Goal: Task Accomplishment & Management: Manage account settings

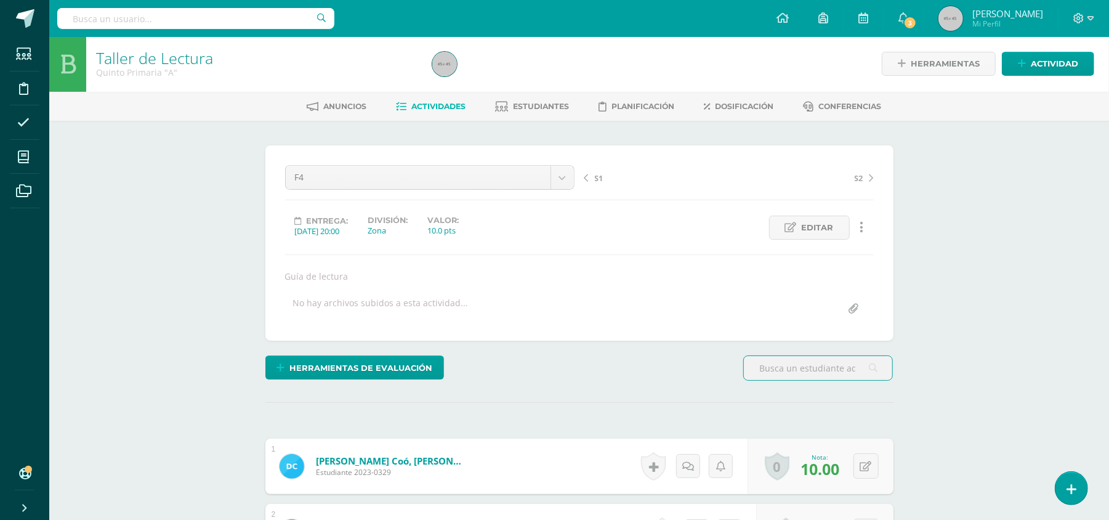
scroll to position [2, 0]
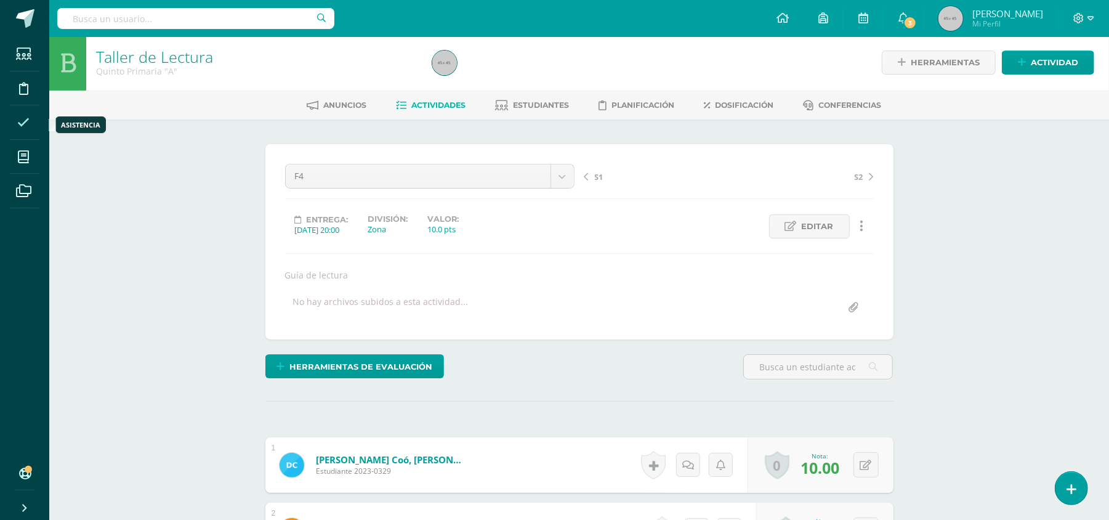
click at [16, 128] on span at bounding box center [24, 122] width 28 height 28
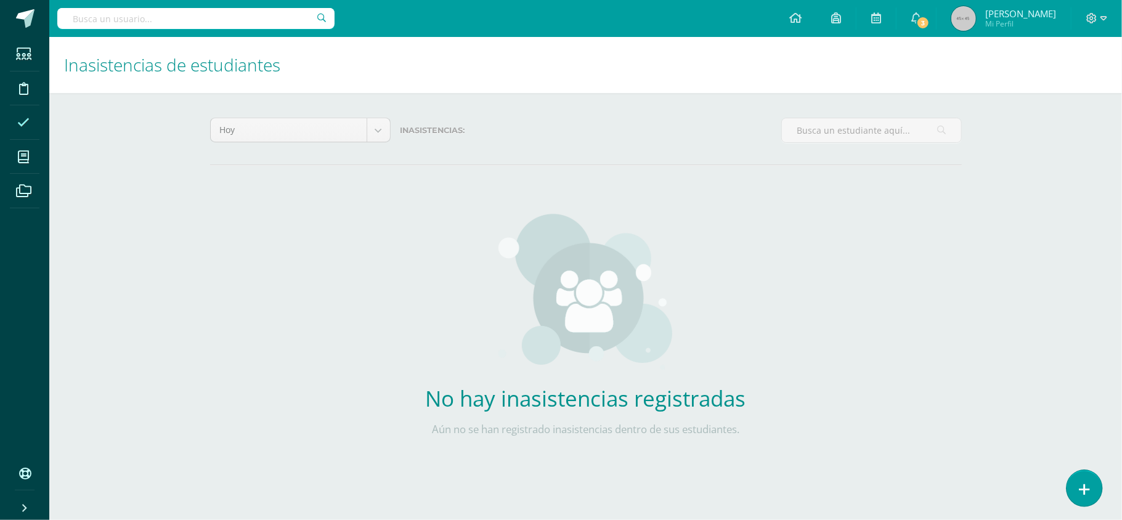
click at [1088, 495] on icon at bounding box center [1083, 489] width 11 height 14
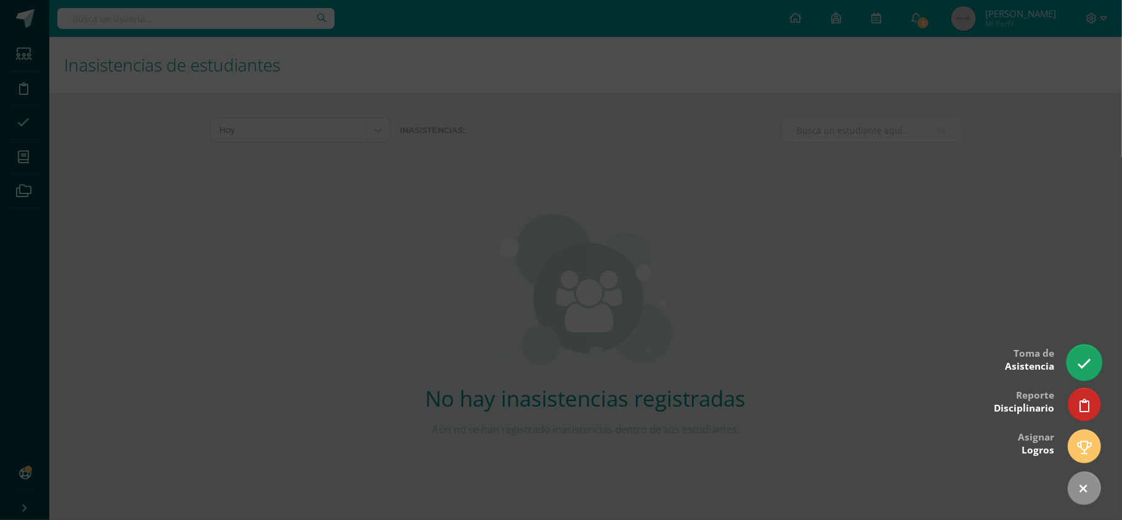
click at [1088, 358] on icon at bounding box center [1084, 364] width 14 height 14
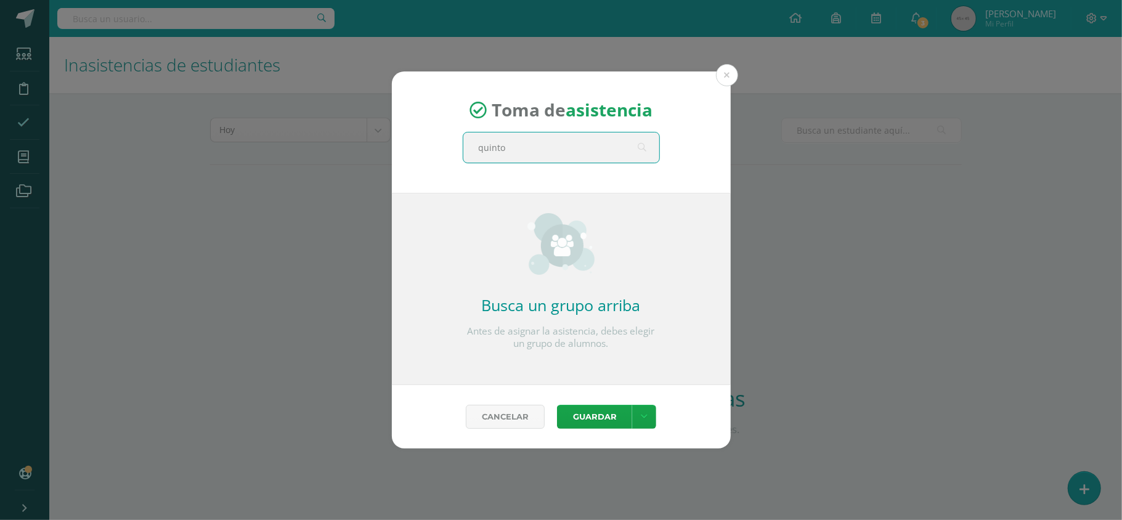
type input "quinto a"
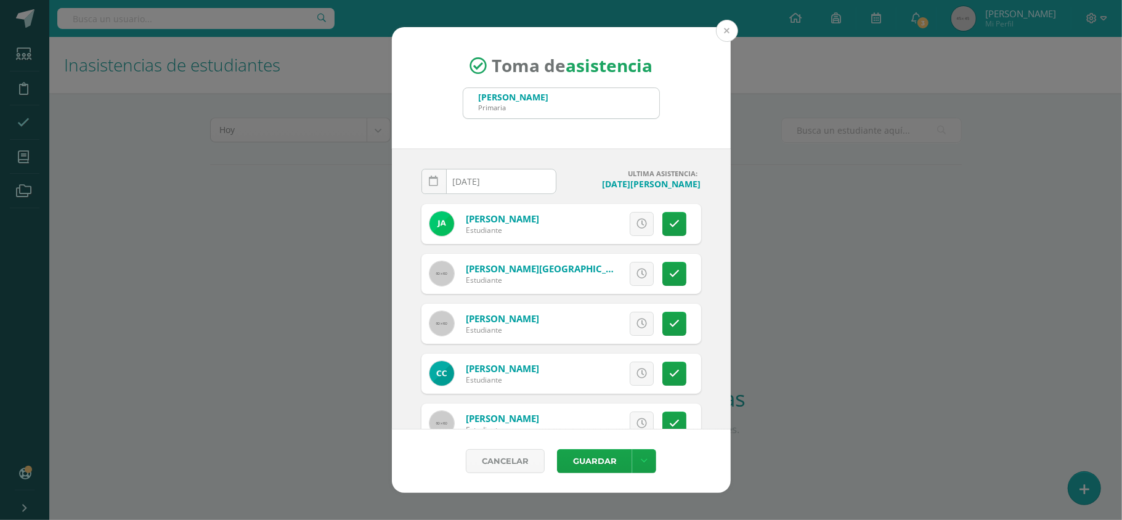
click at [734, 28] on button at bounding box center [727, 31] width 22 height 22
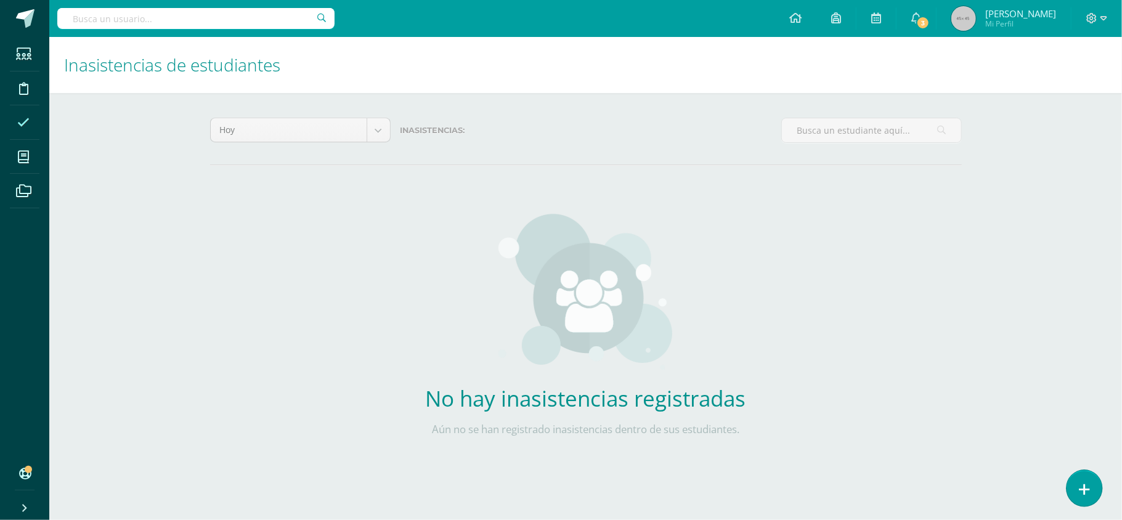
click at [1077, 483] on link at bounding box center [1083, 488] width 35 height 36
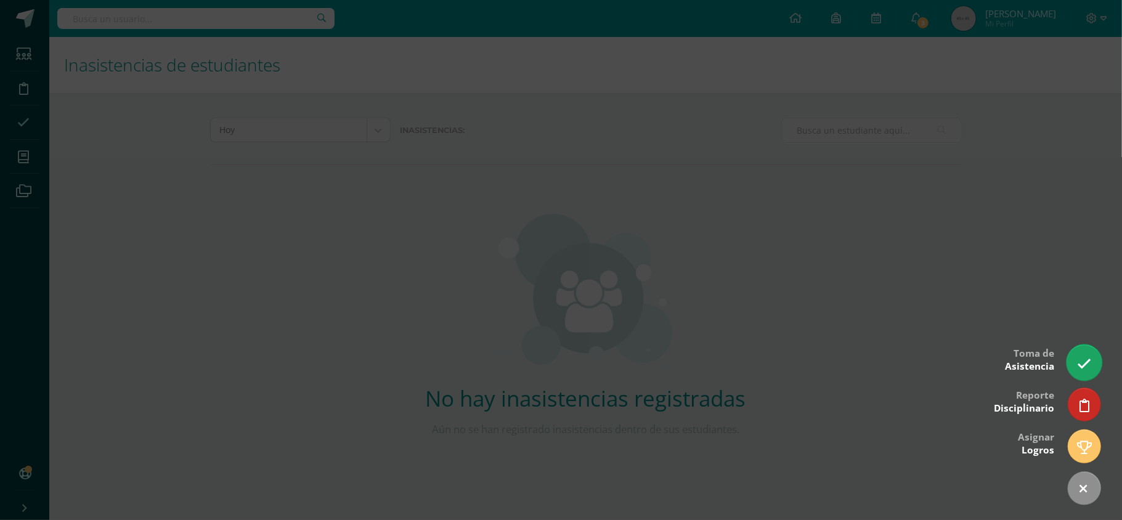
click at [1077, 368] on icon at bounding box center [1084, 364] width 14 height 14
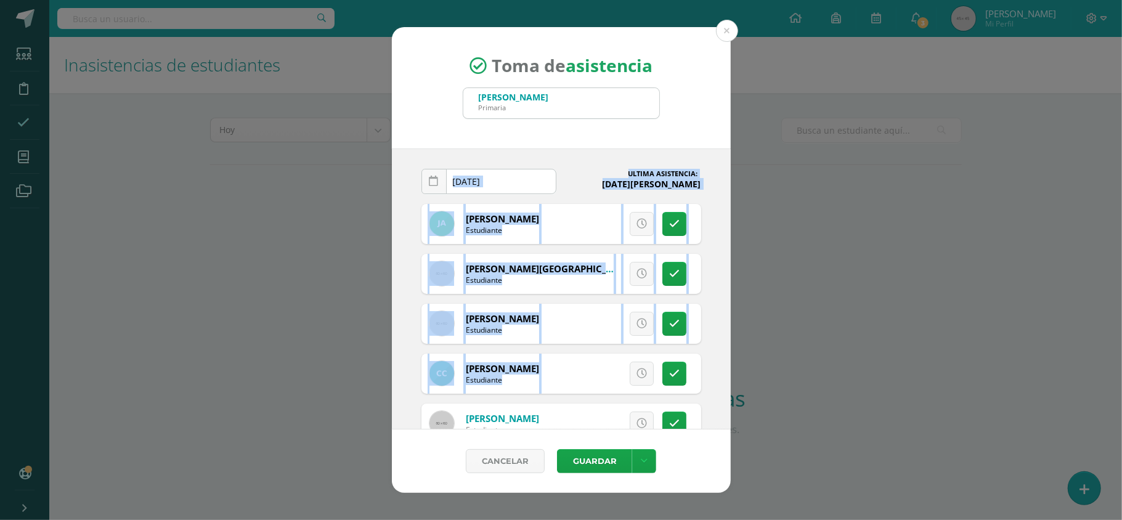
drag, startPoint x: 1077, startPoint y: 368, endPoint x: 639, endPoint y: 143, distance: 492.5
click at [639, 143] on div "Toma de asistencia Quinto C Primaria quinto a 2025-08-13 August, 2025 Mo Tu We …" at bounding box center [561, 260] width 1112 height 466
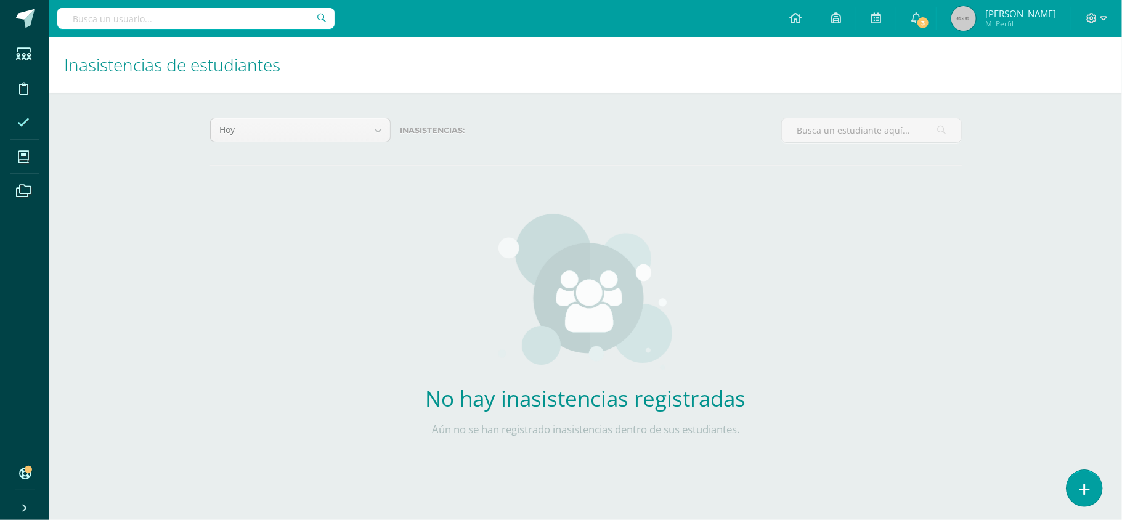
click at [1085, 486] on icon at bounding box center [1083, 489] width 11 height 14
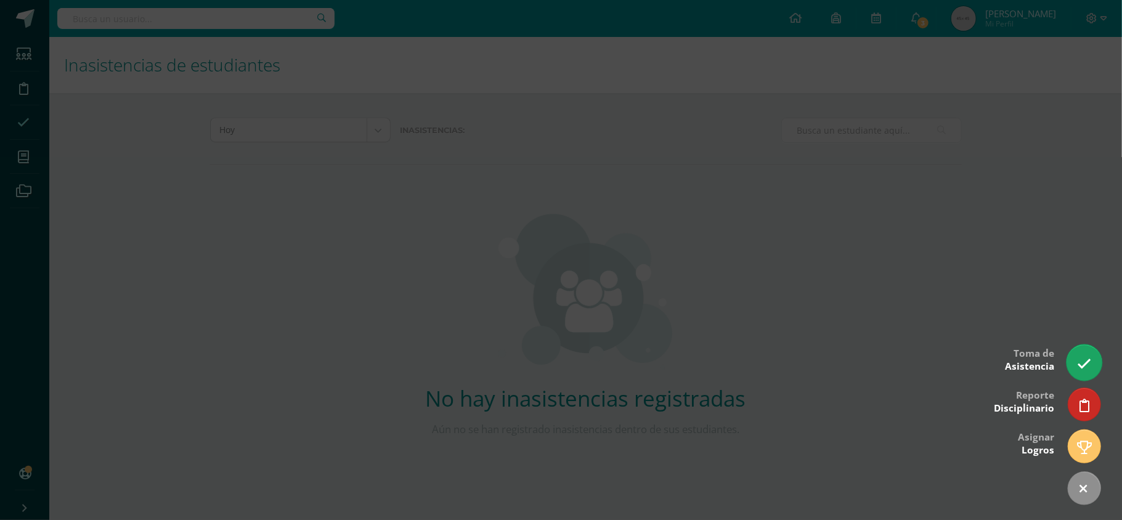
click at [1084, 351] on link at bounding box center [1083, 362] width 35 height 36
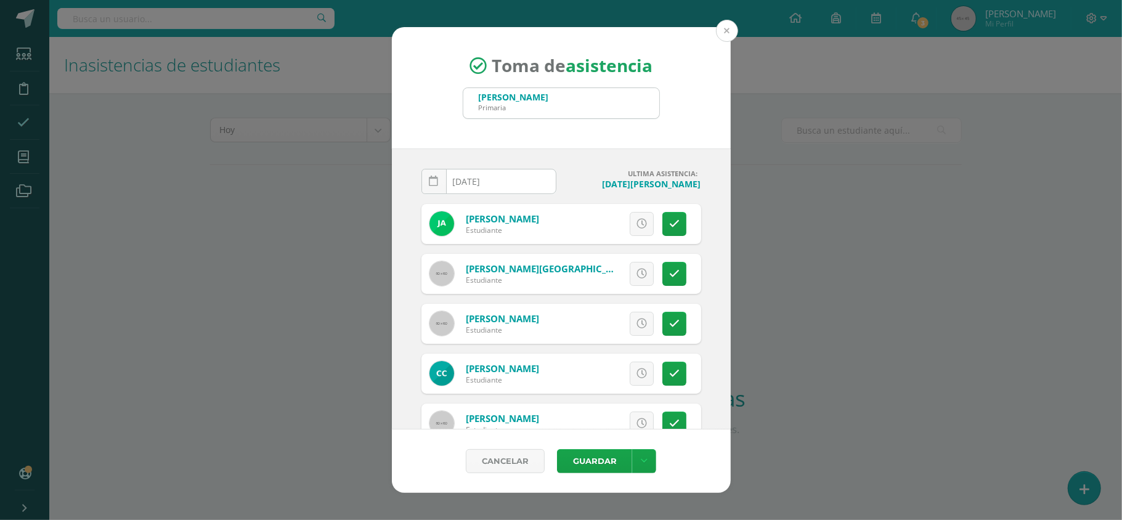
click at [727, 37] on button at bounding box center [727, 31] width 22 height 22
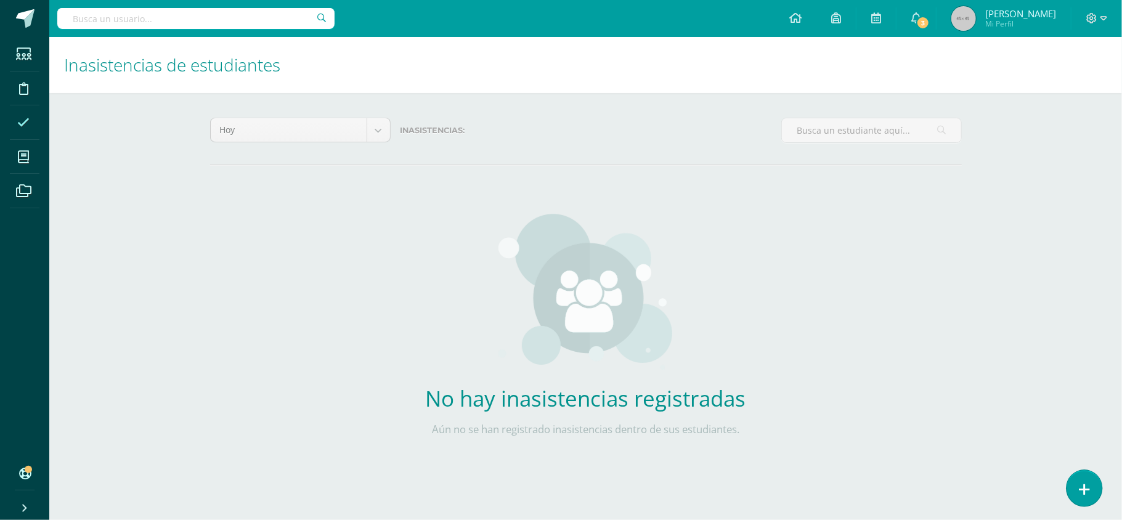
click at [1081, 482] on icon at bounding box center [1083, 489] width 11 height 14
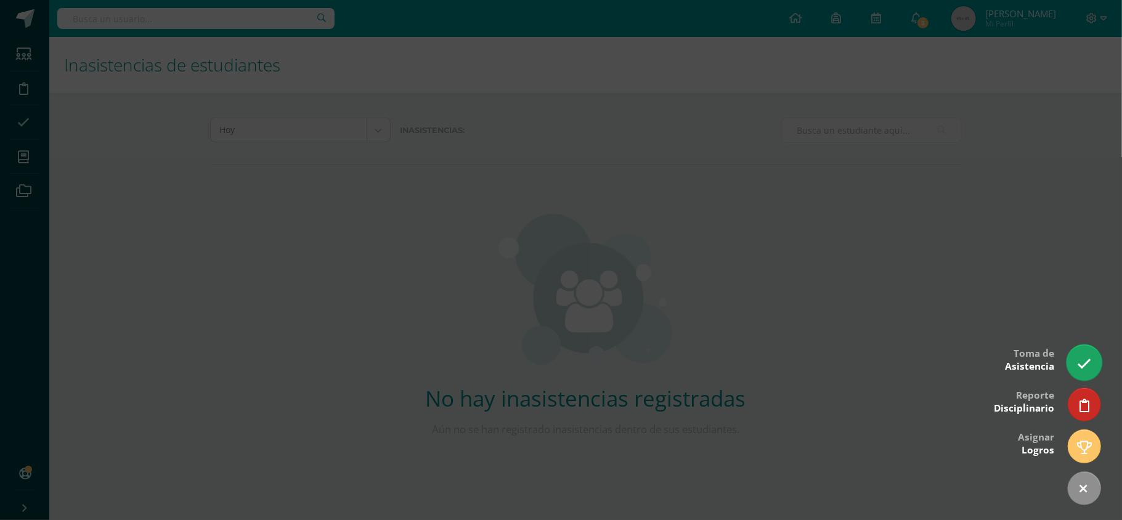
click at [1083, 370] on icon at bounding box center [1084, 364] width 14 height 14
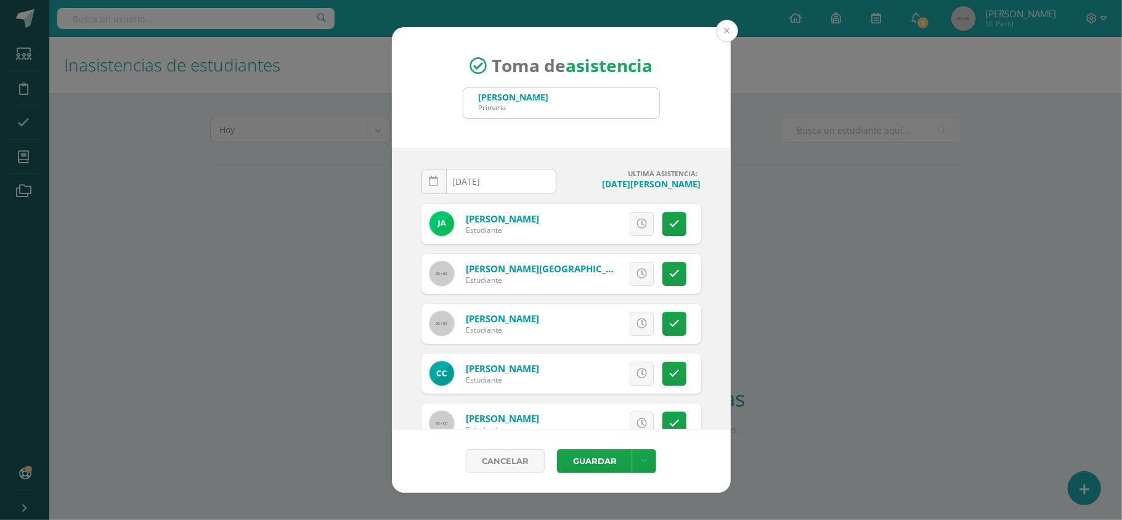
click at [726, 28] on button at bounding box center [727, 31] width 22 height 22
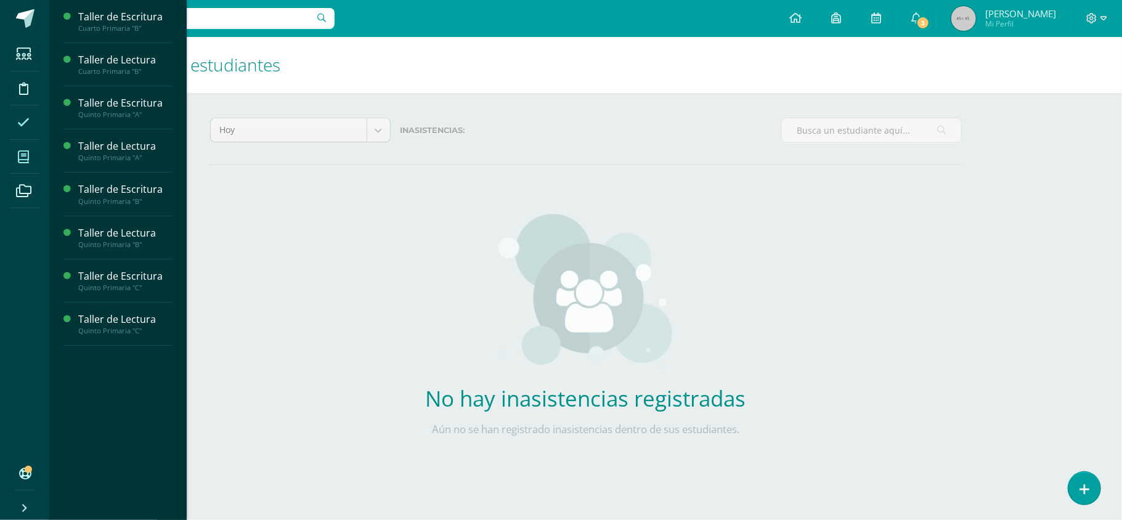
click at [18, 160] on icon at bounding box center [23, 157] width 11 height 12
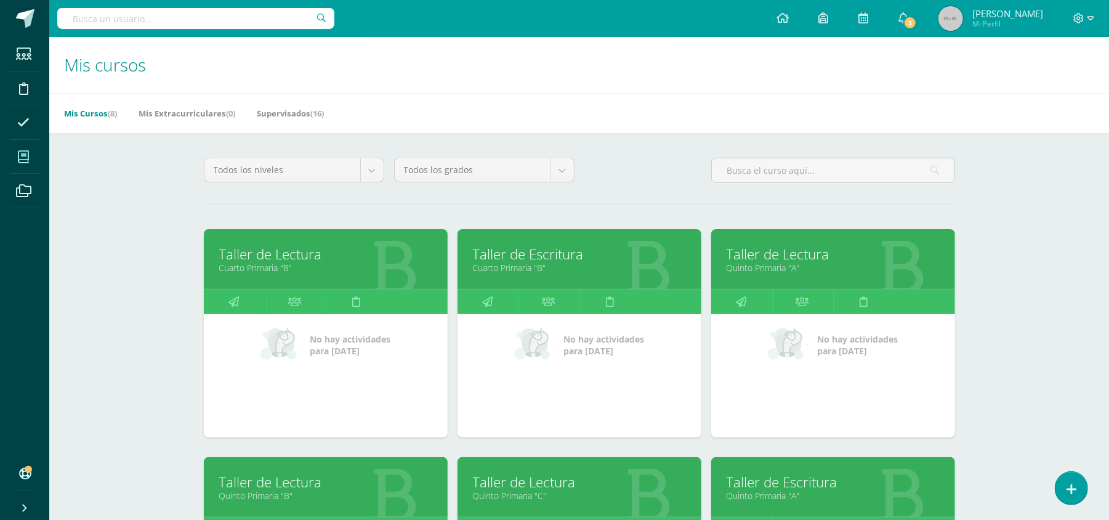
click at [30, 134] on span at bounding box center [24, 122] width 28 height 28
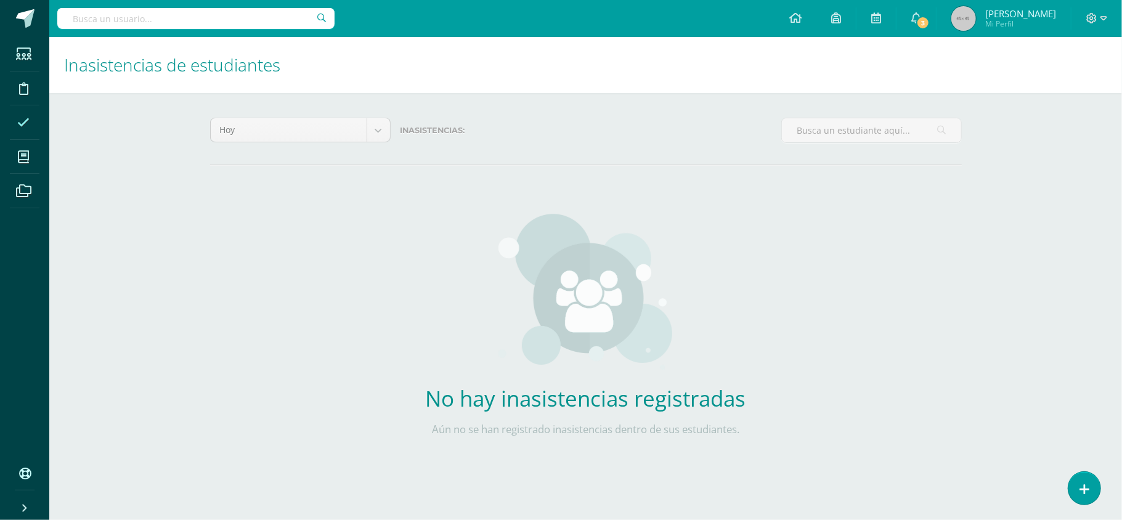
click at [30, 134] on span at bounding box center [24, 122] width 28 height 28
click at [1087, 483] on icon at bounding box center [1083, 489] width 11 height 14
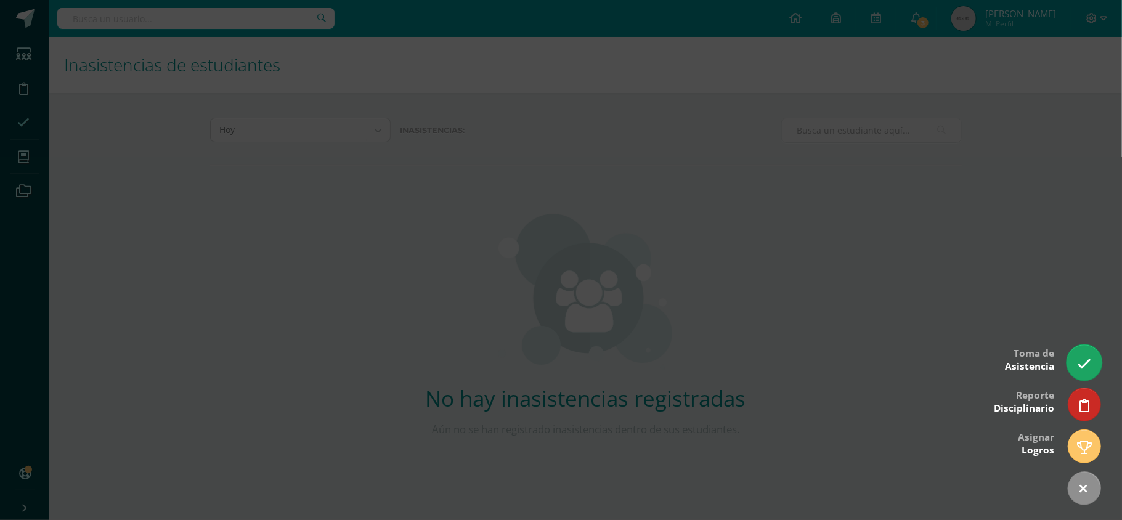
click at [1086, 357] on icon at bounding box center [1084, 364] width 14 height 14
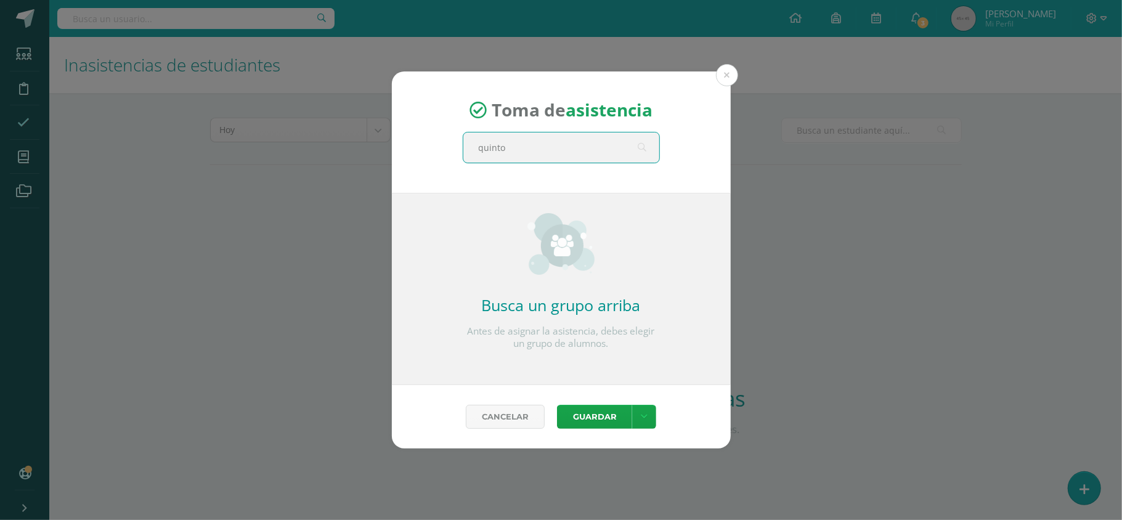
type input "quinto a"
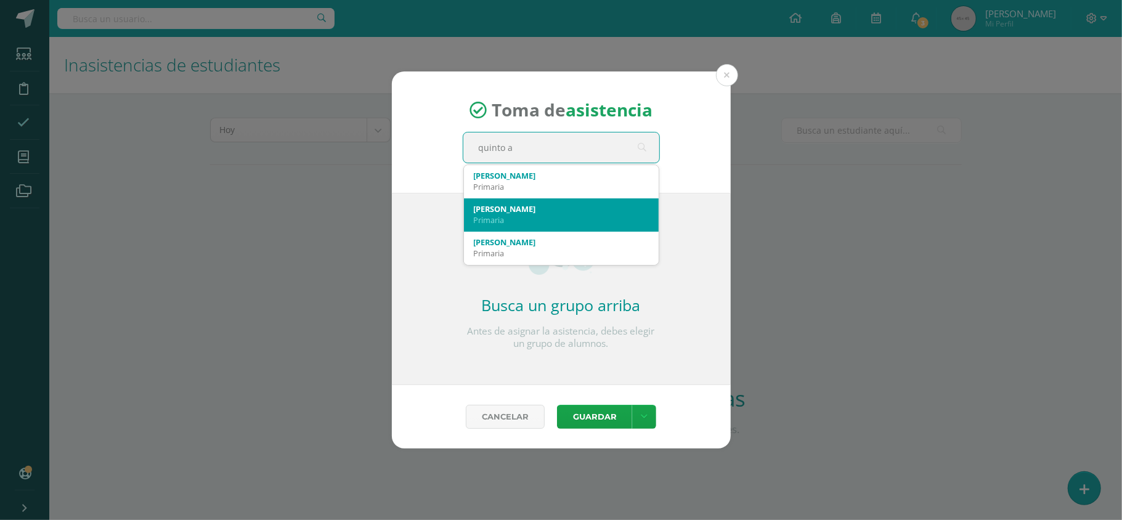
click at [518, 208] on div "Quinto A" at bounding box center [561, 208] width 175 height 11
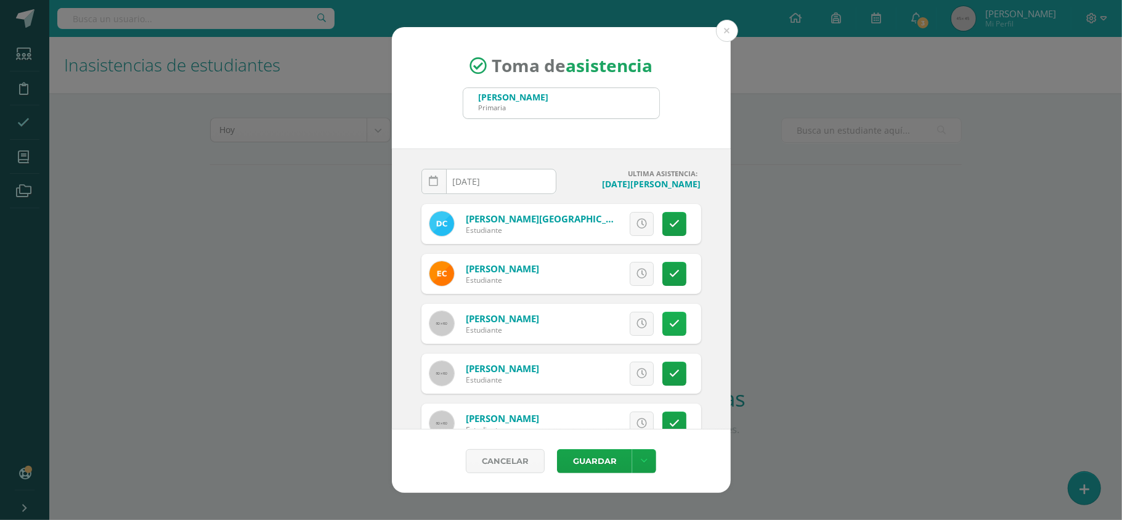
click at [669, 323] on icon at bounding box center [674, 323] width 10 height 10
click at [604, 324] on span "Excusa" at bounding box center [621, 323] width 34 height 23
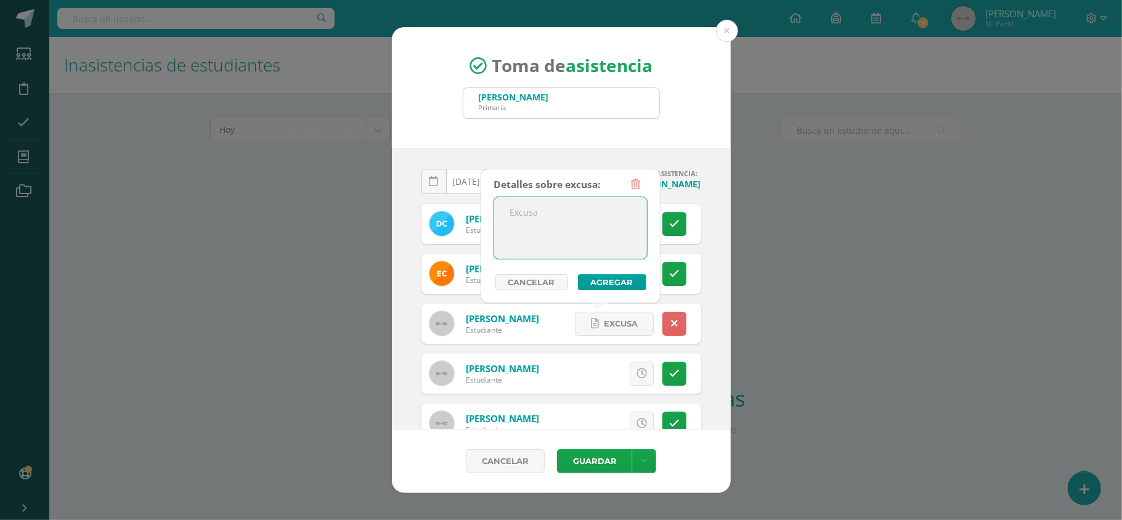
click at [520, 225] on textarea at bounding box center [570, 228] width 153 height 62
type textarea "ENFERMEDAD"
click at [599, 284] on button "Agregar" at bounding box center [612, 282] width 68 height 16
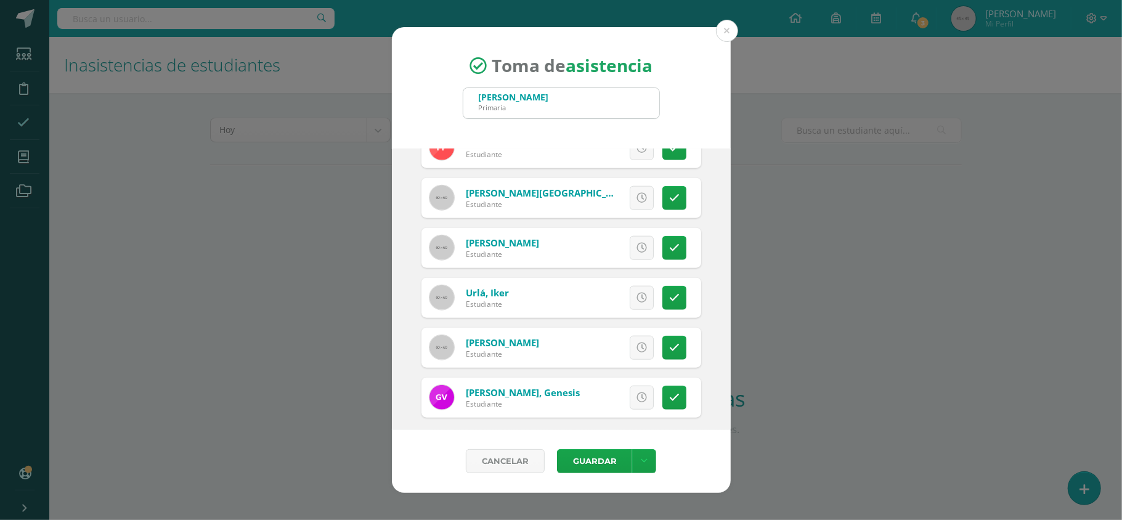
scroll to position [982, 0]
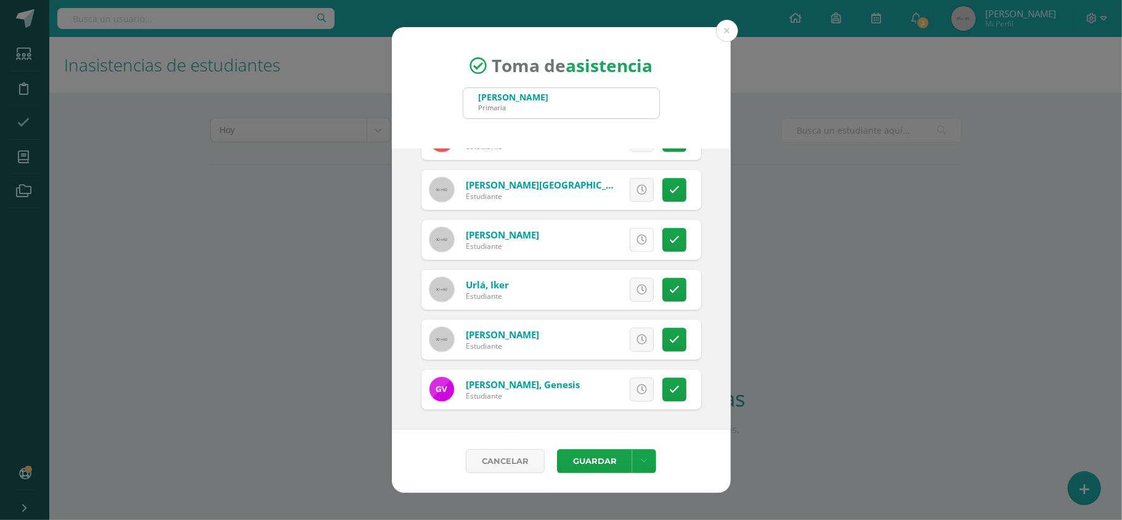
click at [636, 240] on icon at bounding box center [641, 240] width 10 height 10
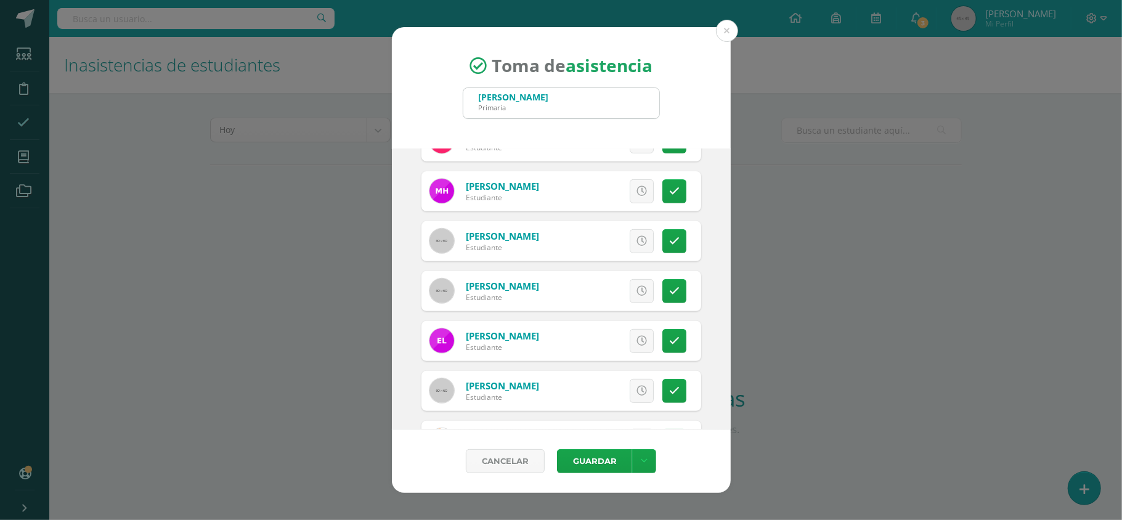
scroll to position [377, 0]
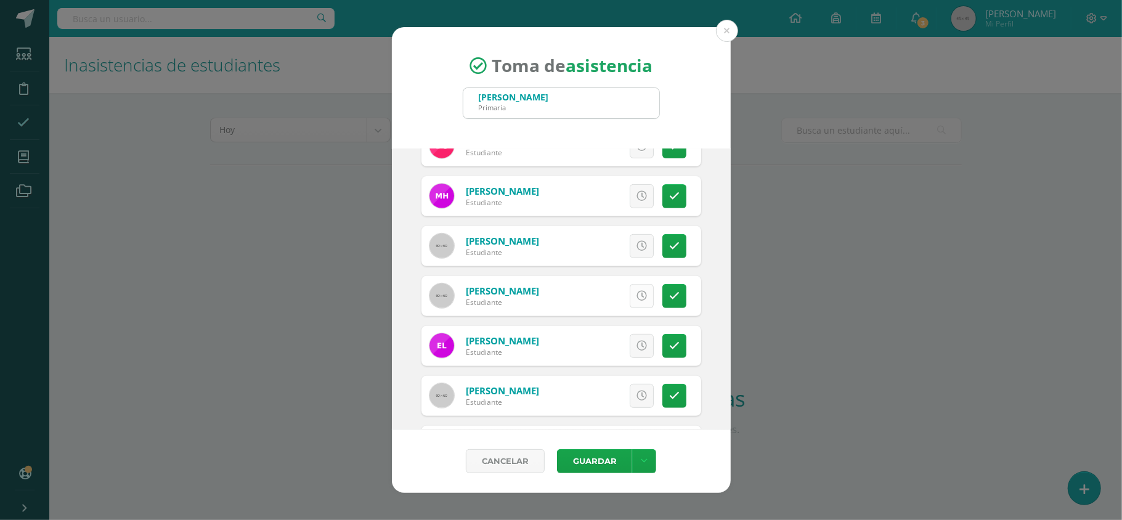
click at [636, 291] on icon at bounding box center [641, 296] width 10 height 10
click at [594, 461] on button "Guardar" at bounding box center [594, 461] width 75 height 24
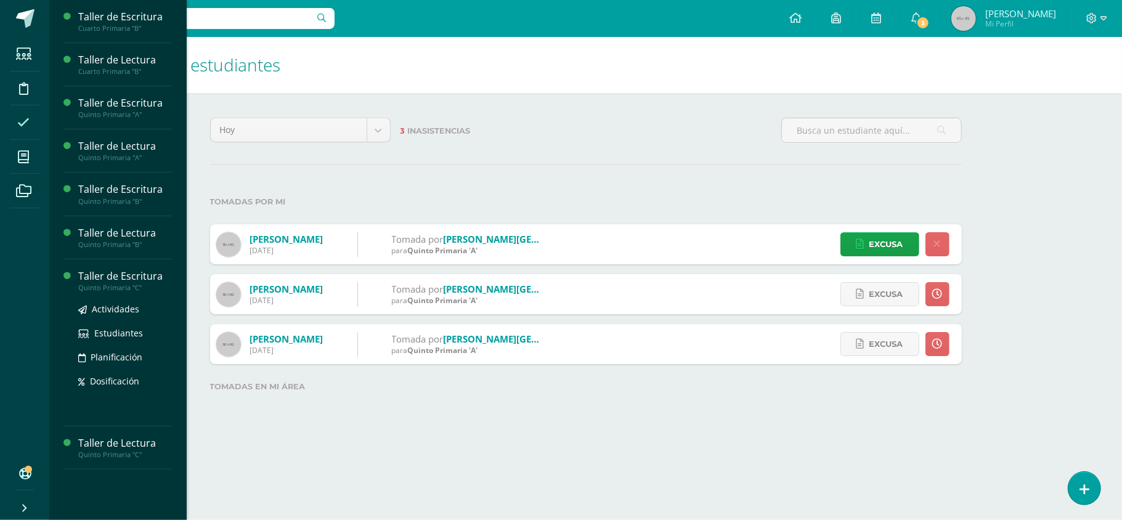
click at [128, 270] on div "Taller de Escritura" at bounding box center [125, 276] width 94 height 14
click at [134, 277] on div "Taller de Escritura" at bounding box center [125, 276] width 94 height 14
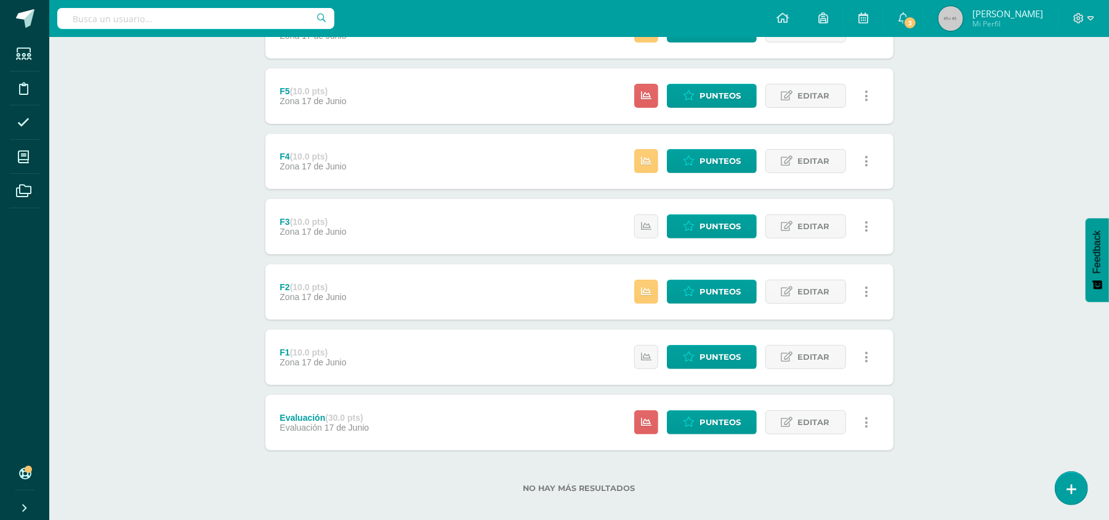
scroll to position [270, 0]
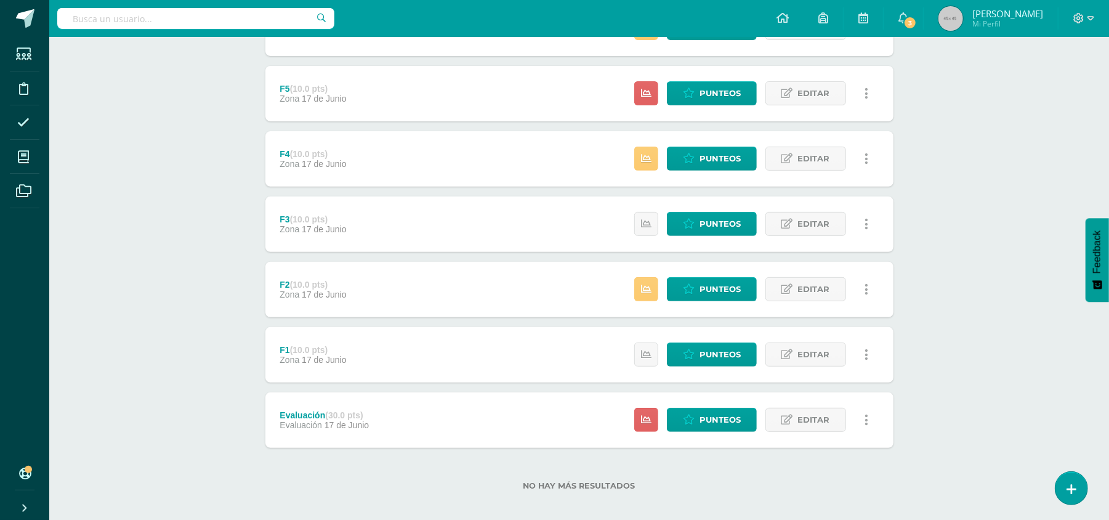
click at [341, 421] on span "17 de Junio" at bounding box center [347, 425] width 44 height 10
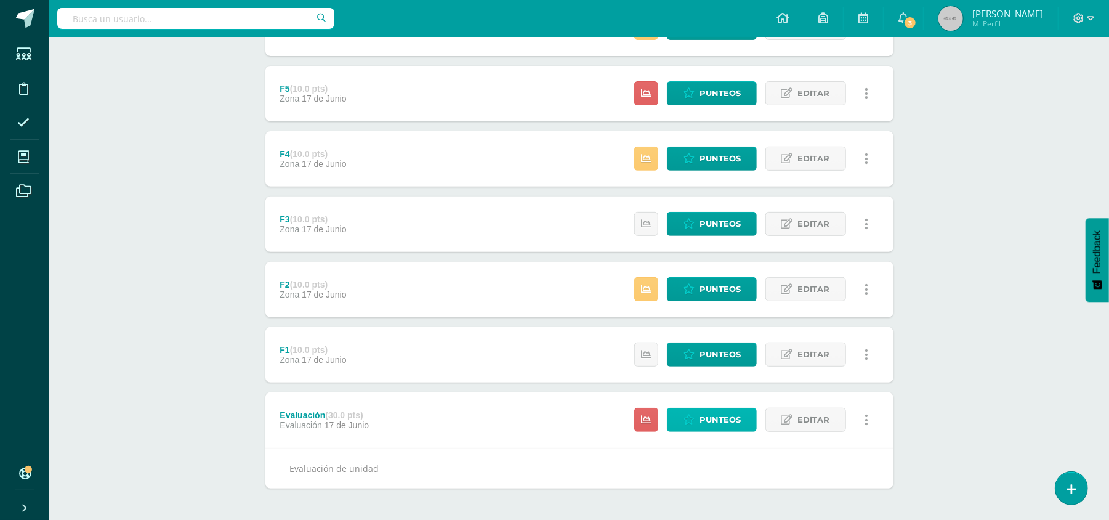
click at [705, 419] on span "Punteos" at bounding box center [720, 419] width 41 height 23
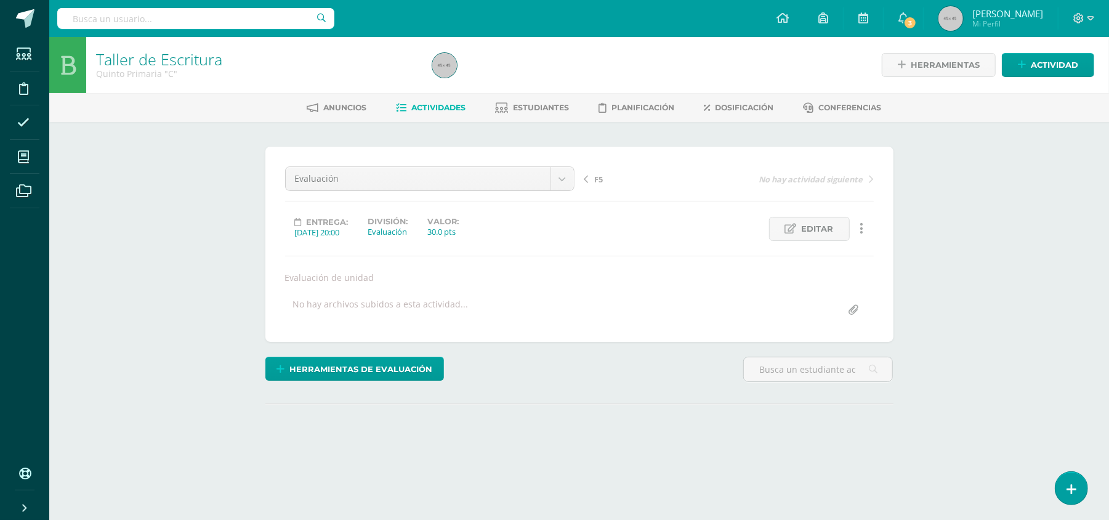
click at [725, 419] on div "¿Estás seguro que quieres eliminar esta actividad? Esto borrará la actividad y …" at bounding box center [580, 311] width 638 height 328
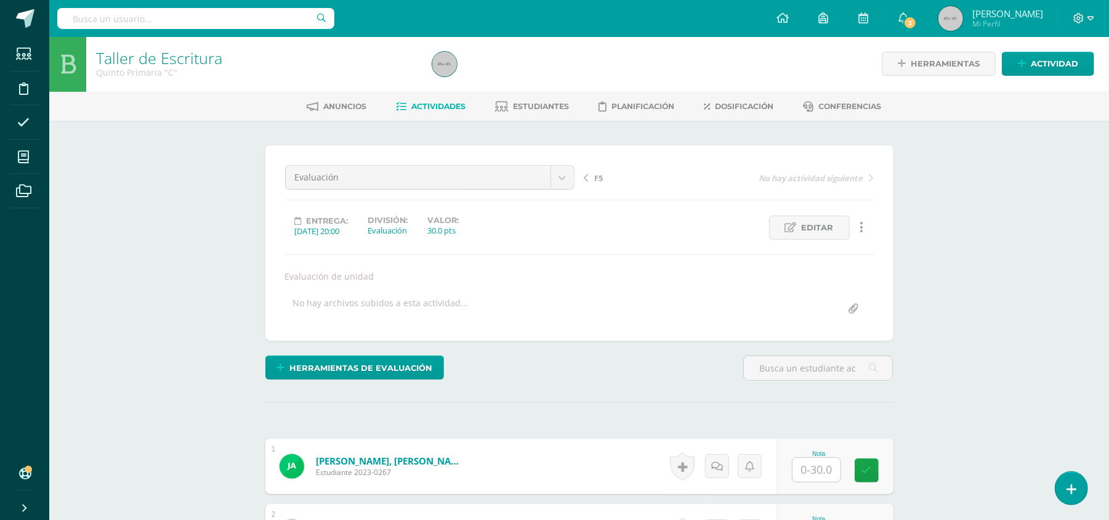
scroll to position [2, 0]
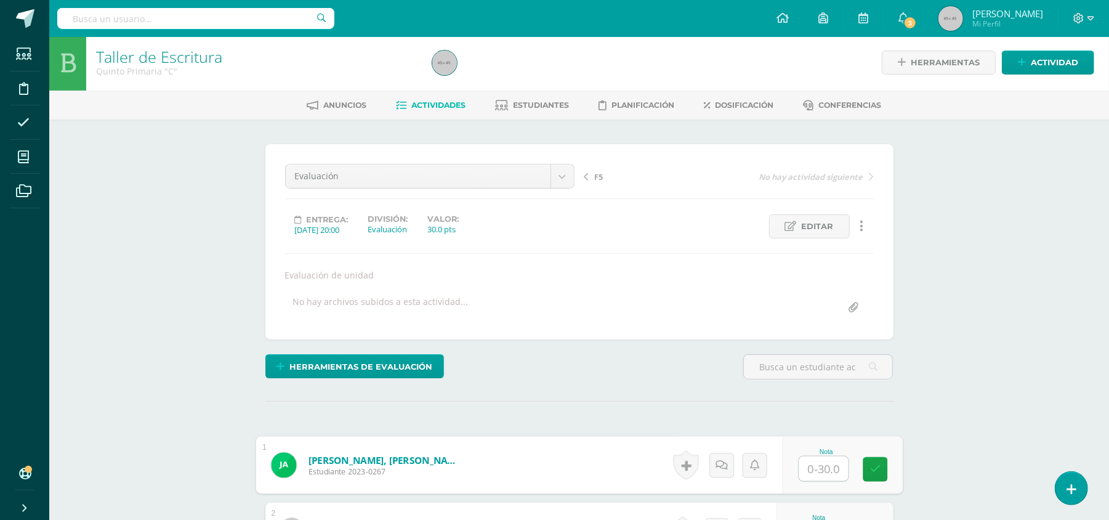
click at [819, 464] on input "text" at bounding box center [823, 468] width 49 height 25
type input "27"
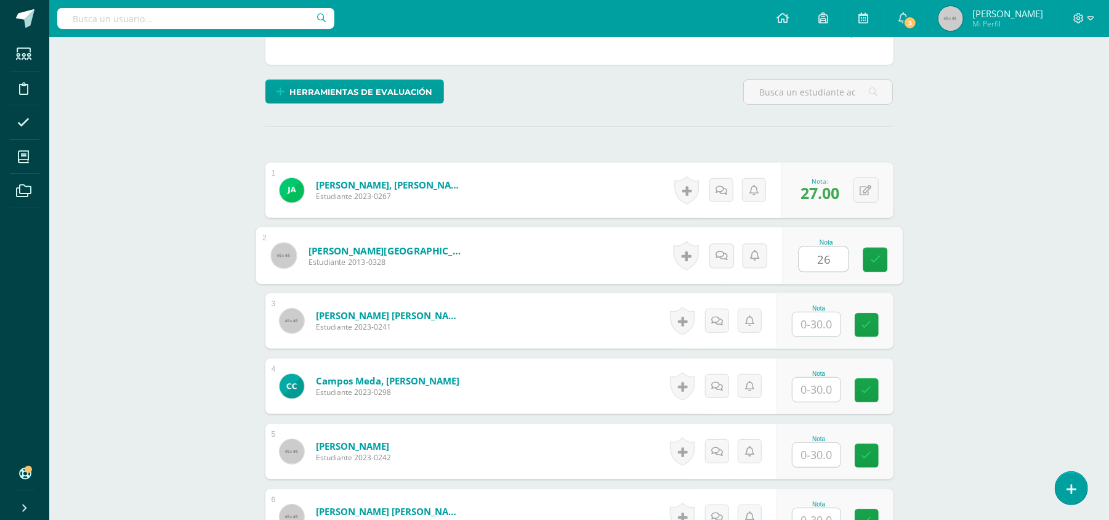
type input "26"
type input "20"
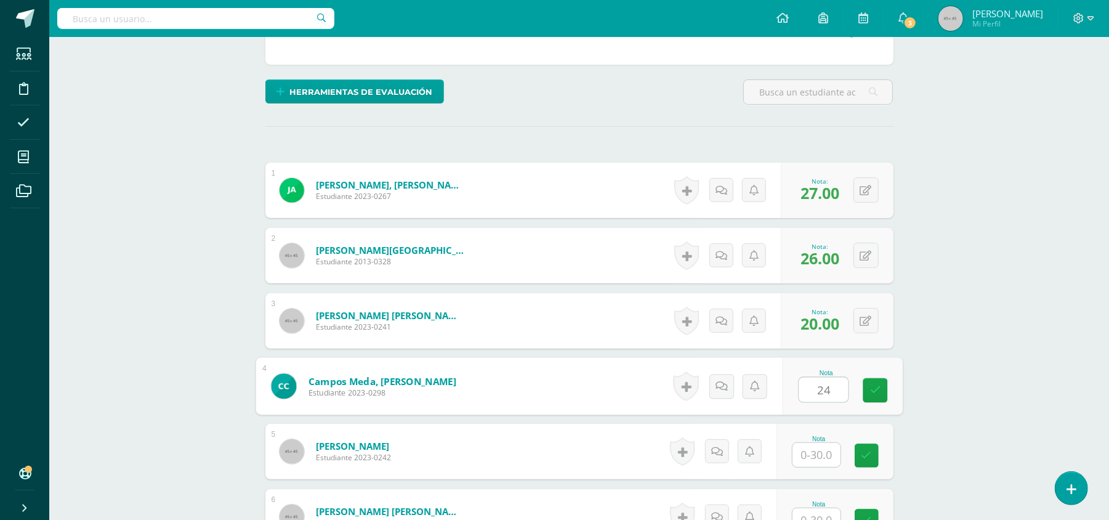
type input "24"
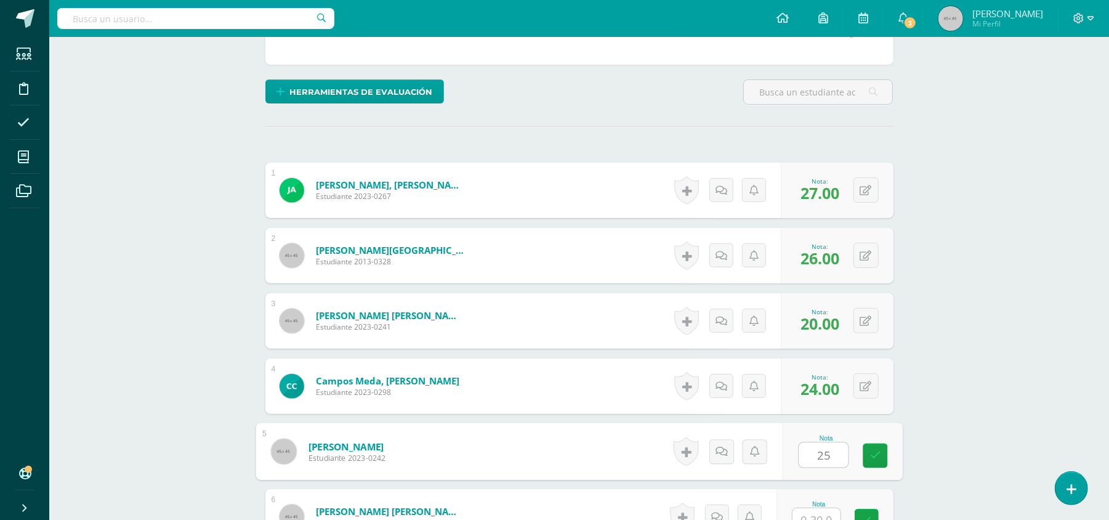
type input "25"
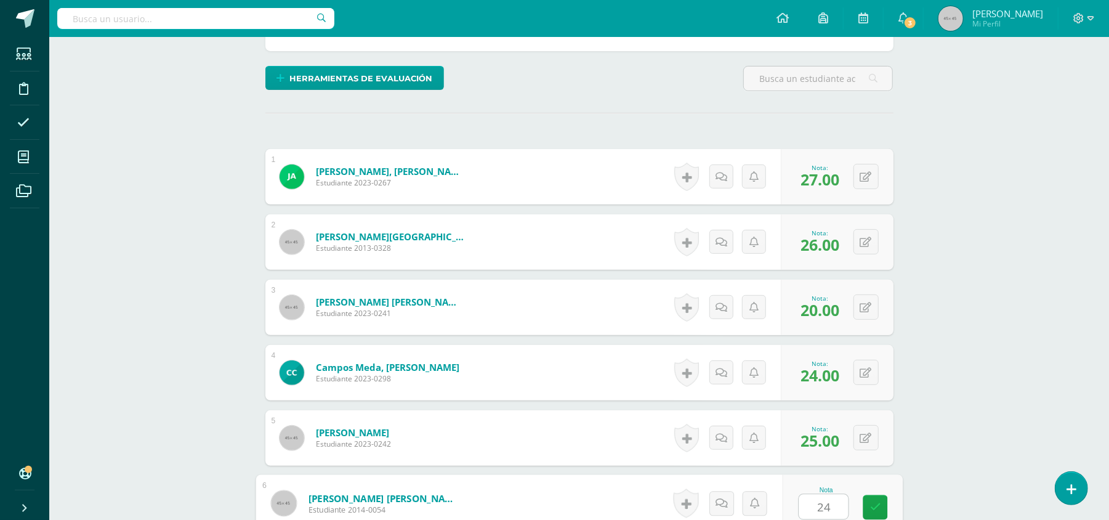
type input "24"
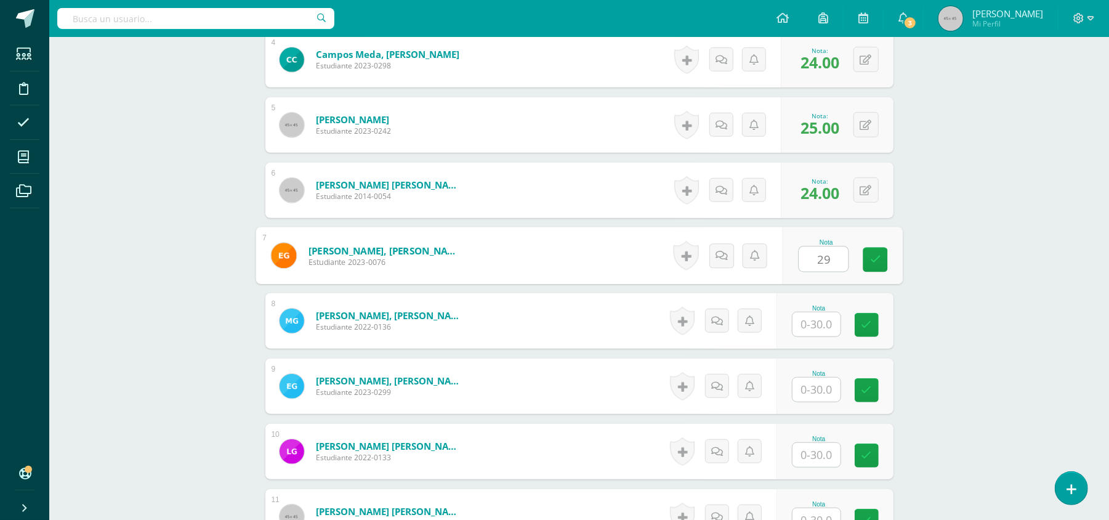
type input "29"
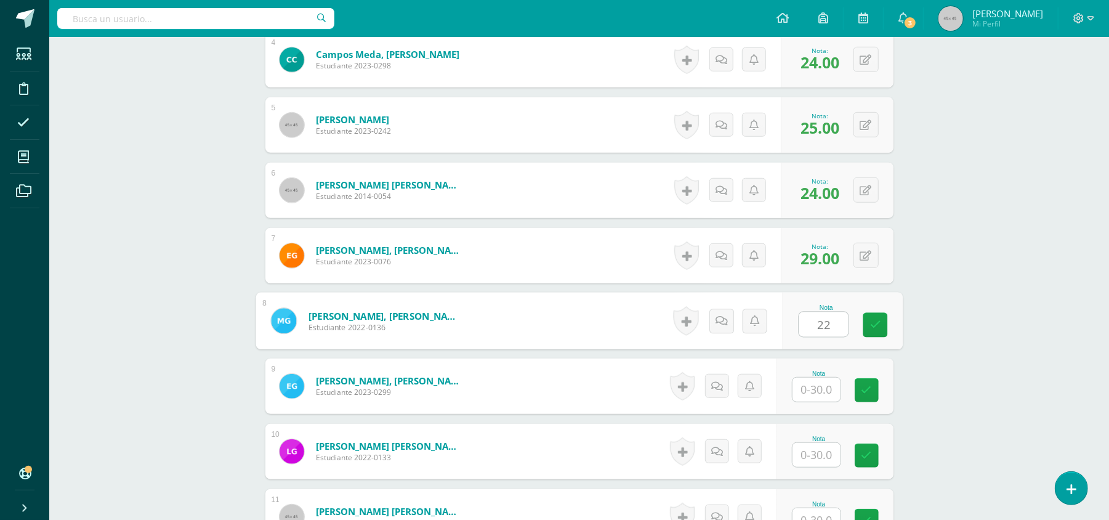
type input "22"
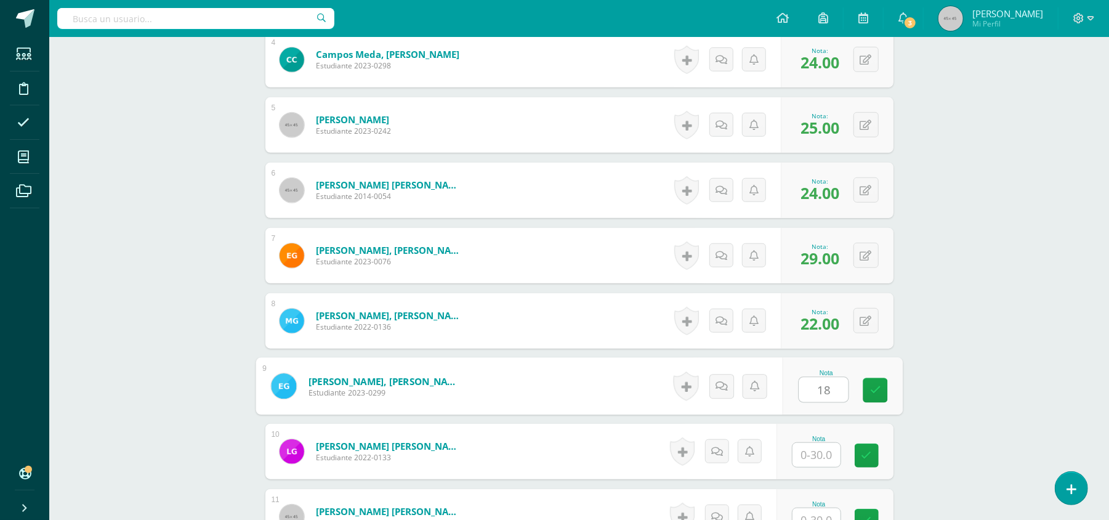
type input "18"
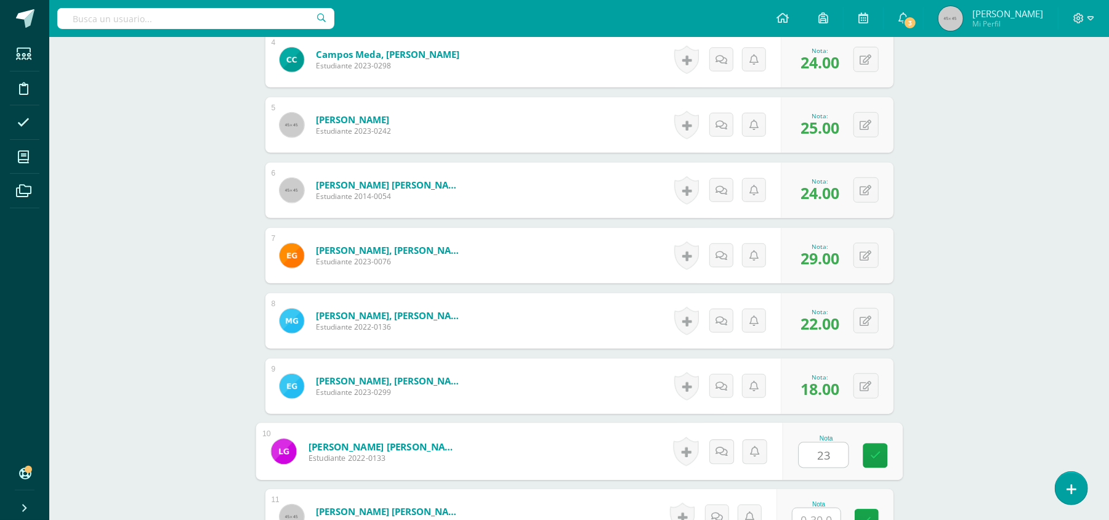
type input "23"
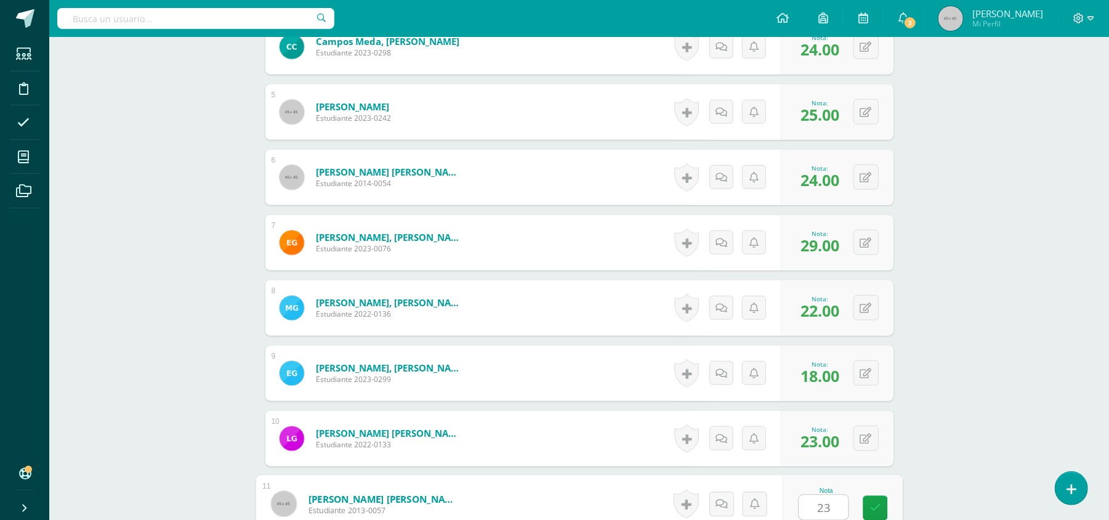
type input "23"
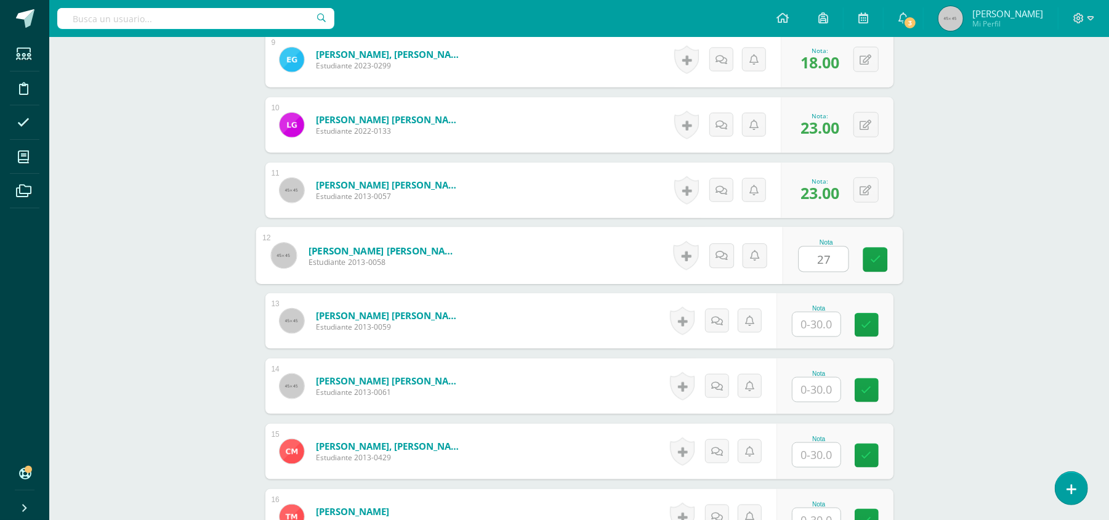
type input "27"
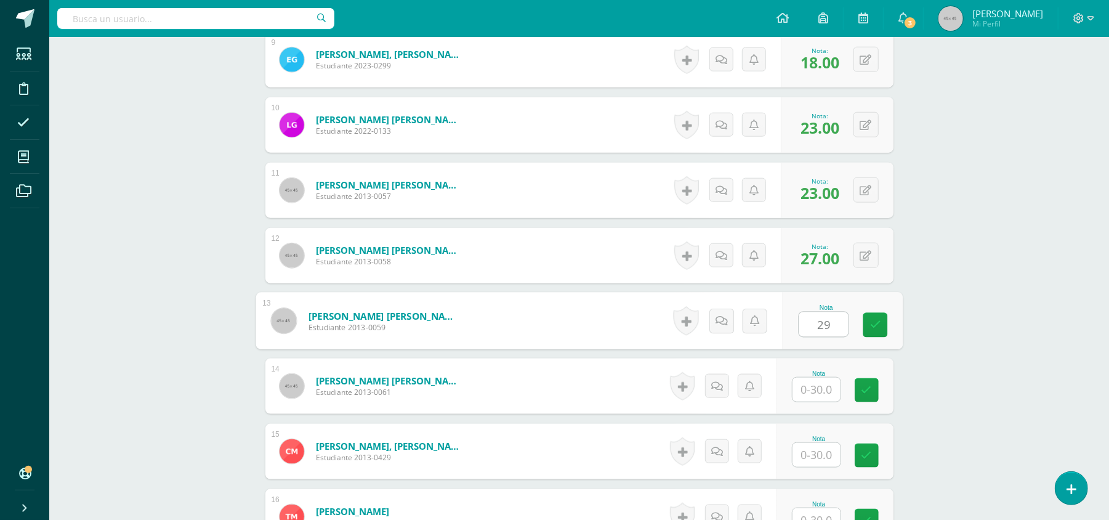
type input "29"
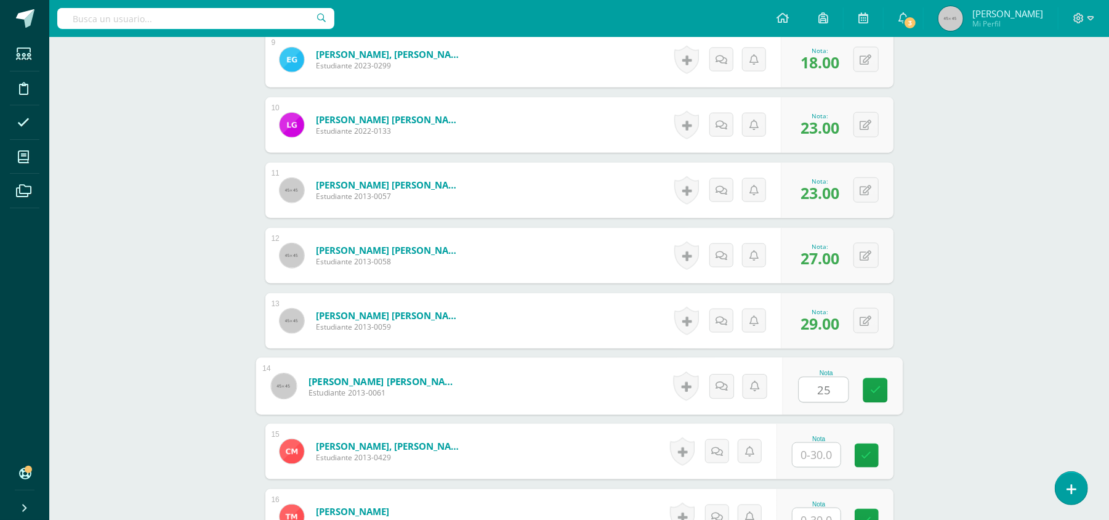
type input "25"
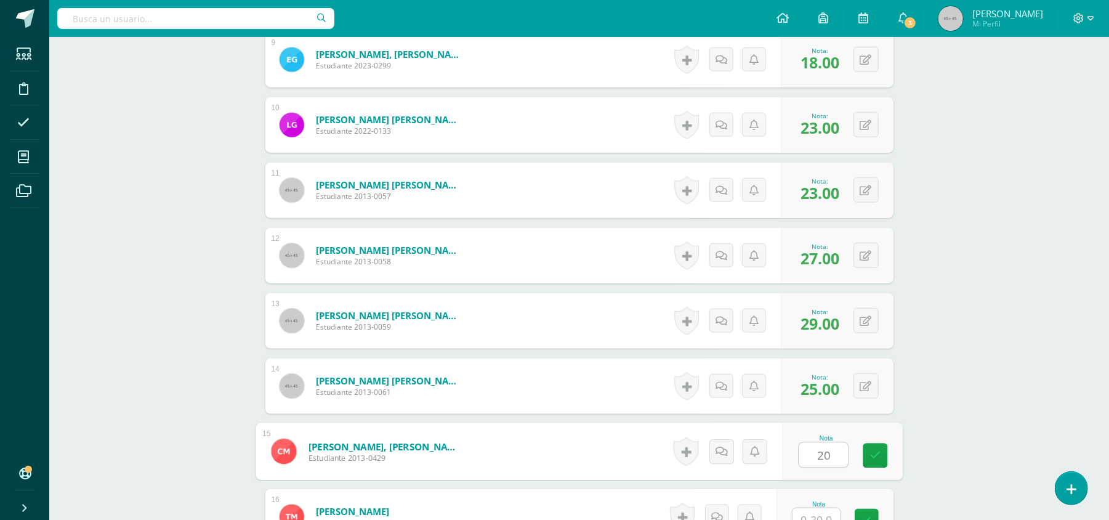
type input "20"
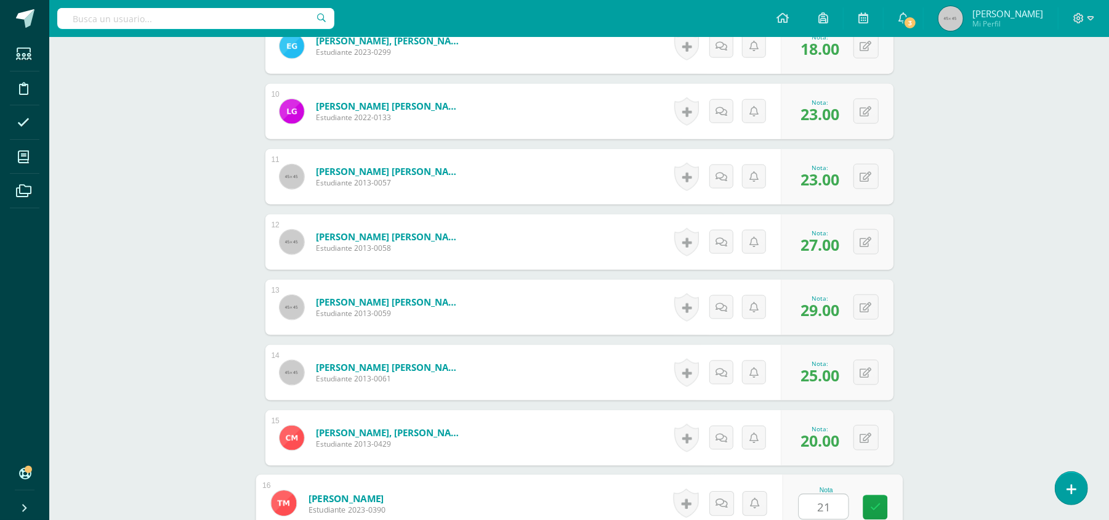
type input "21"
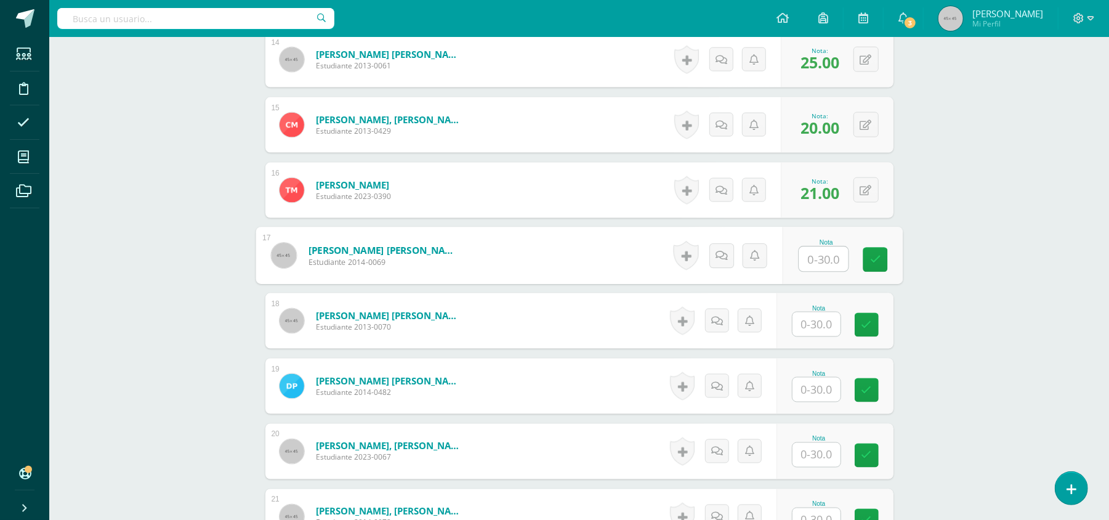
type input "4"
type input "24"
type input "30"
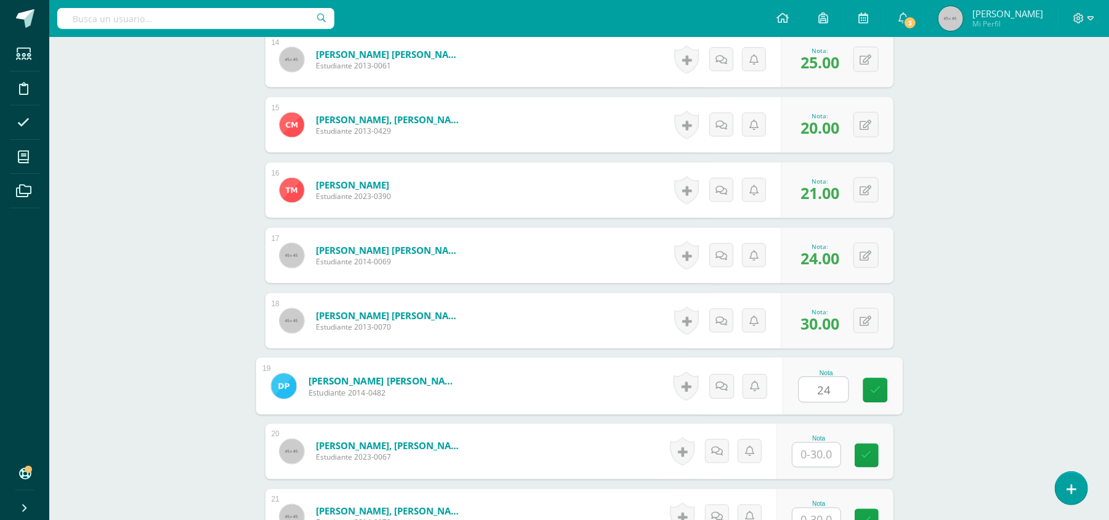
type input "24"
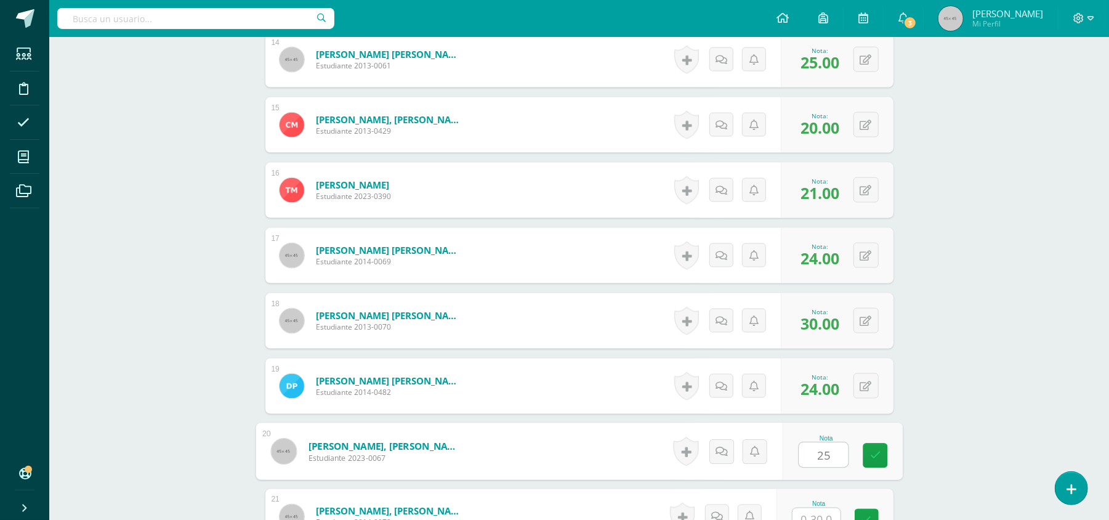
type input "25"
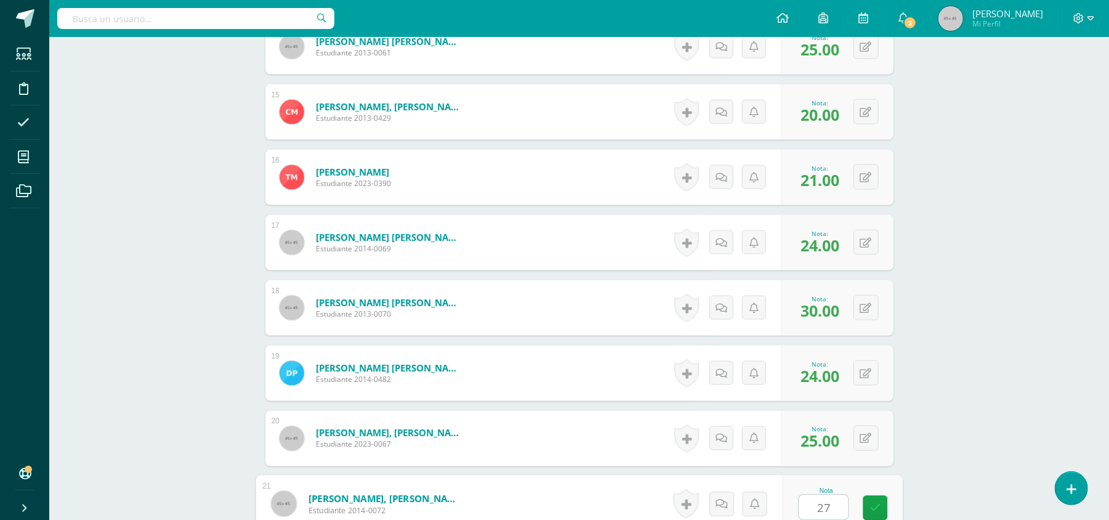
type input "27"
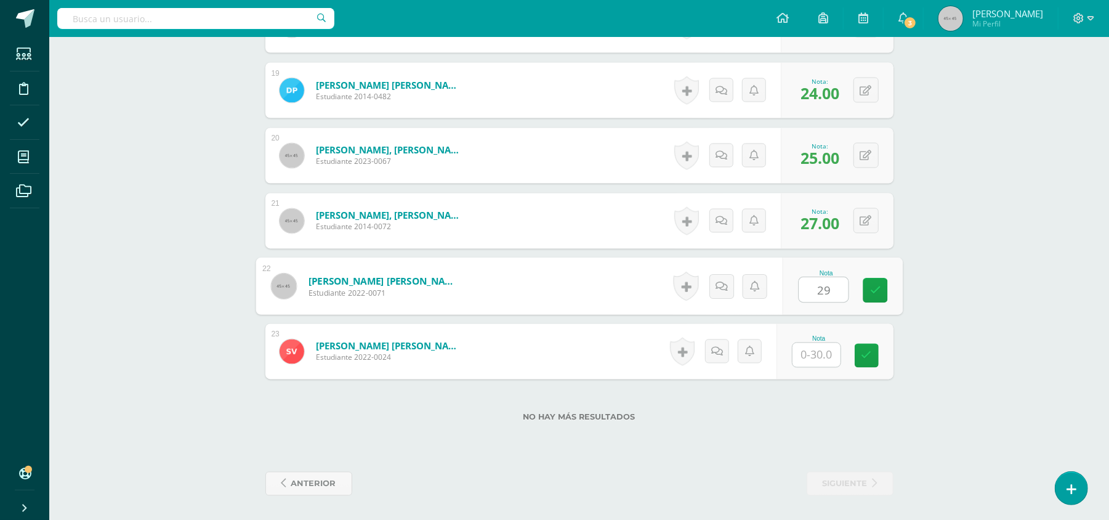
type input "29"
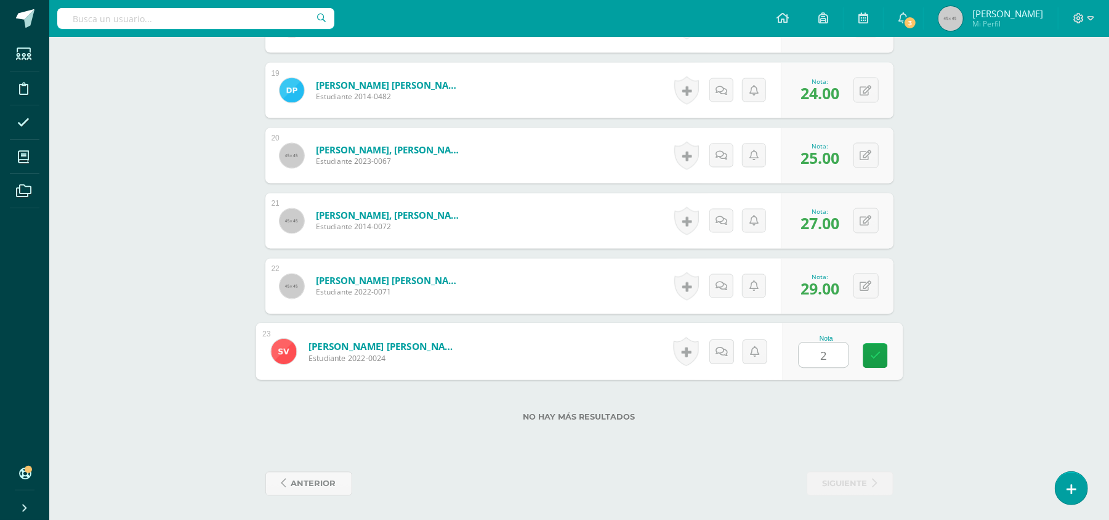
type input "24"
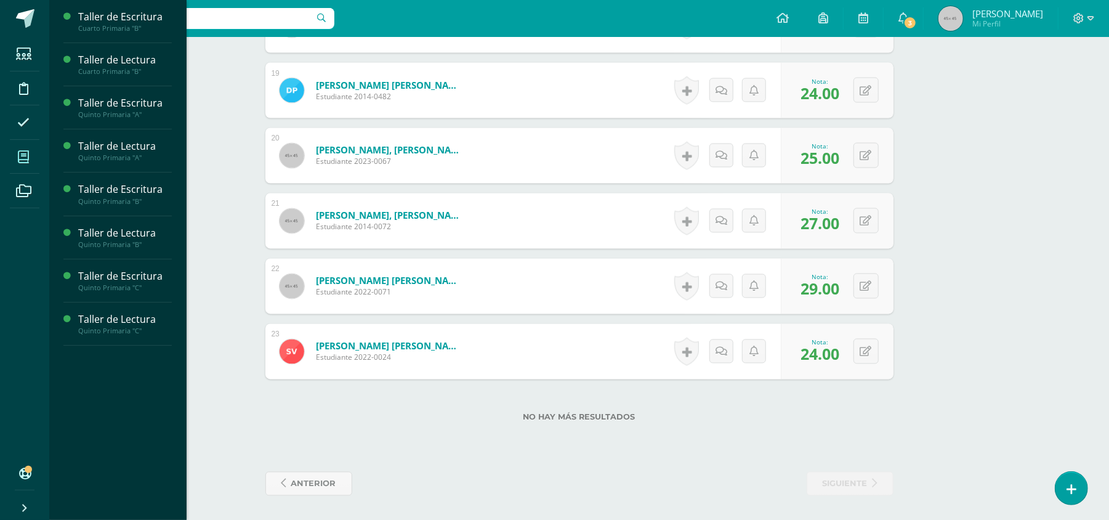
click at [23, 151] on icon at bounding box center [23, 157] width 11 height 12
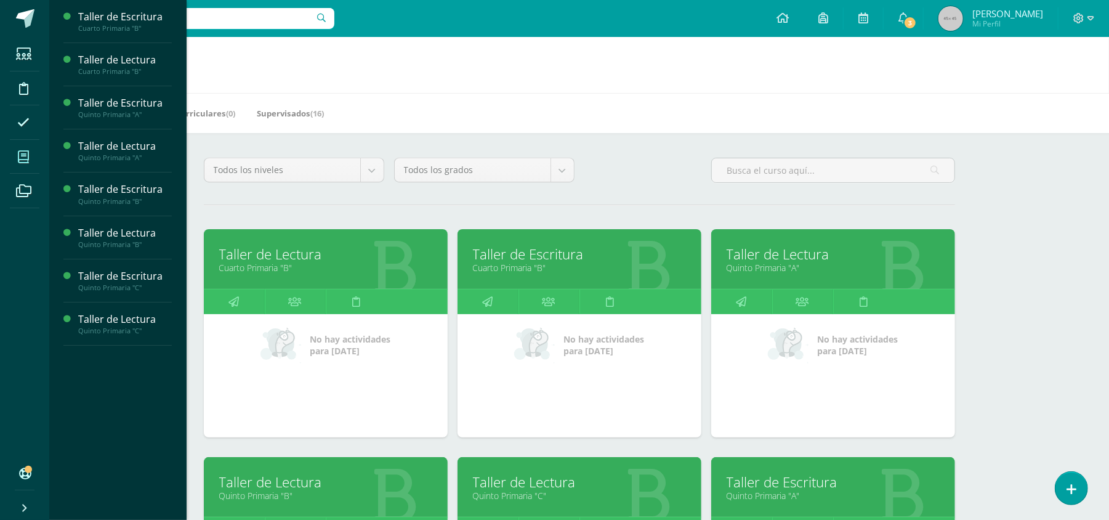
click at [550, 493] on link "Quinto Primaria "C"" at bounding box center [579, 496] width 213 height 12
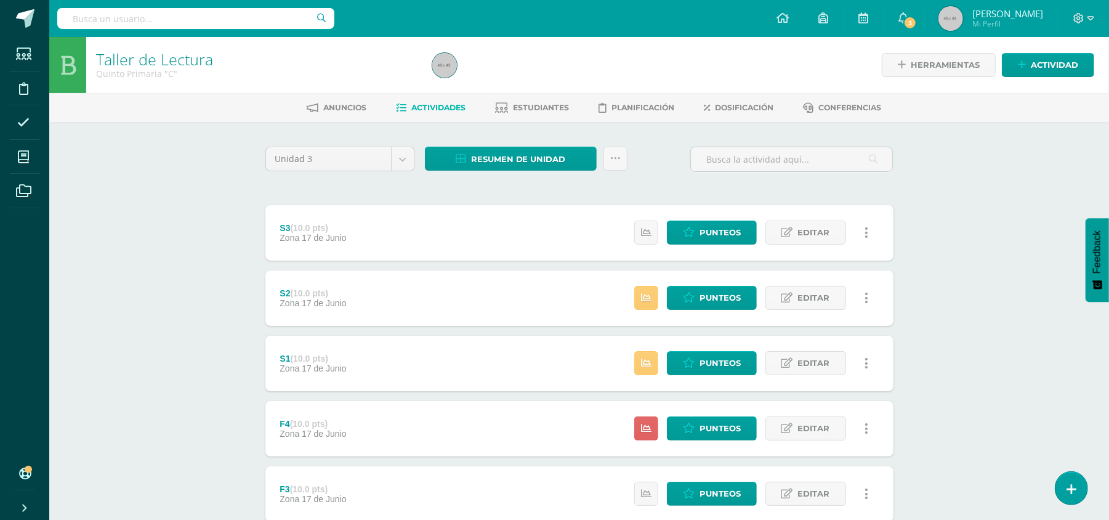
scroll to position [278, 0]
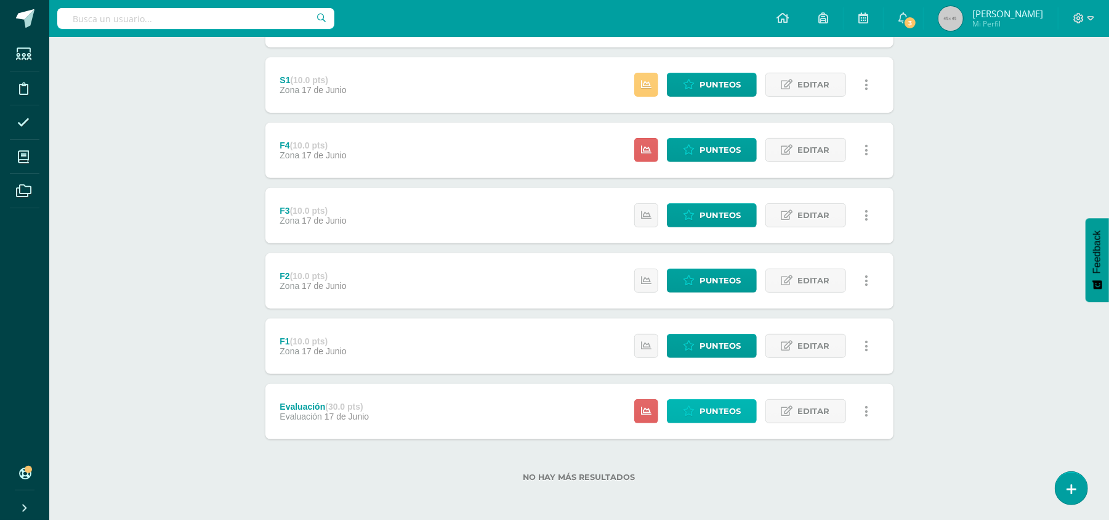
click at [708, 413] on span "Punteos" at bounding box center [720, 411] width 41 height 23
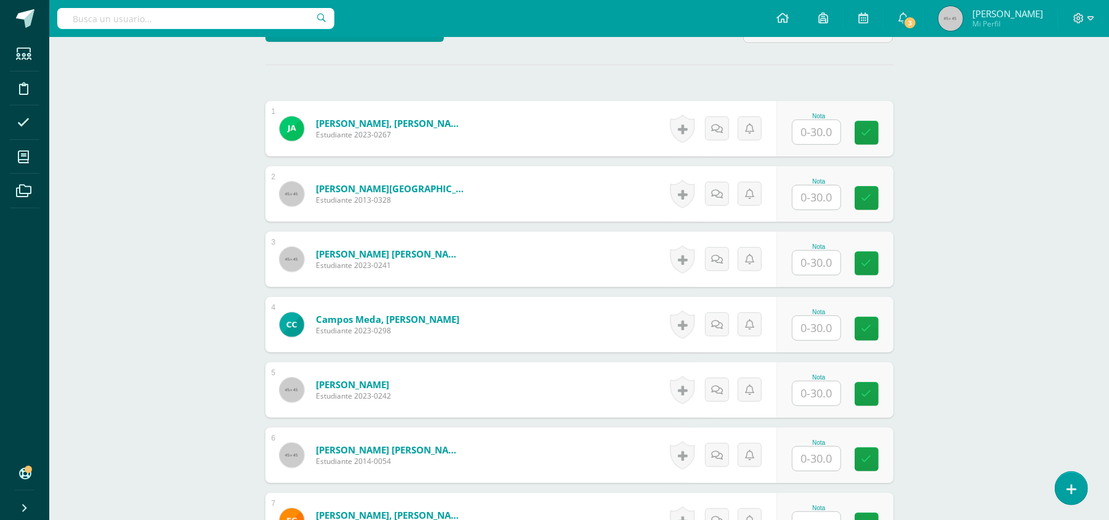
scroll to position [340, 0]
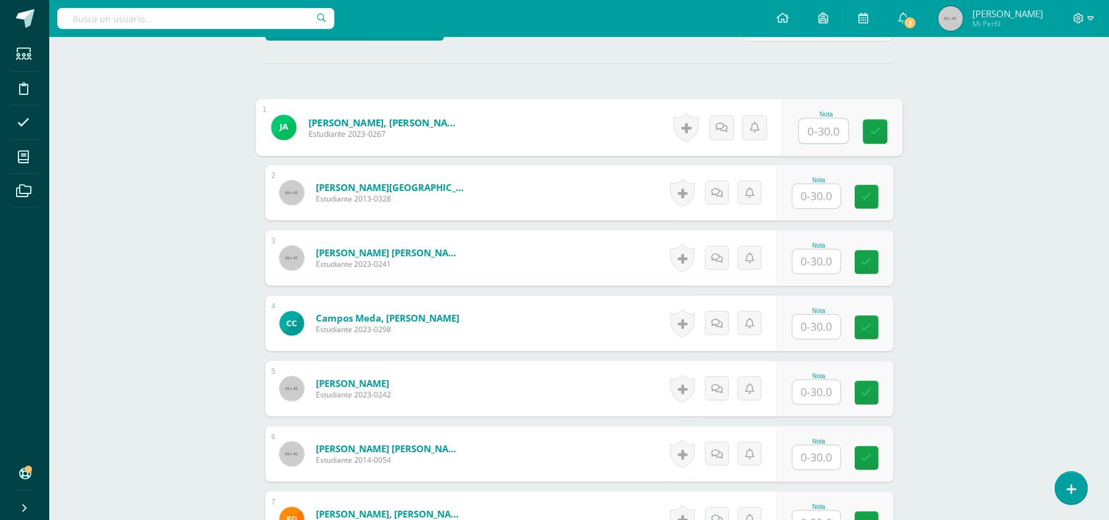
click at [822, 127] on input "text" at bounding box center [823, 131] width 49 height 25
type input "26"
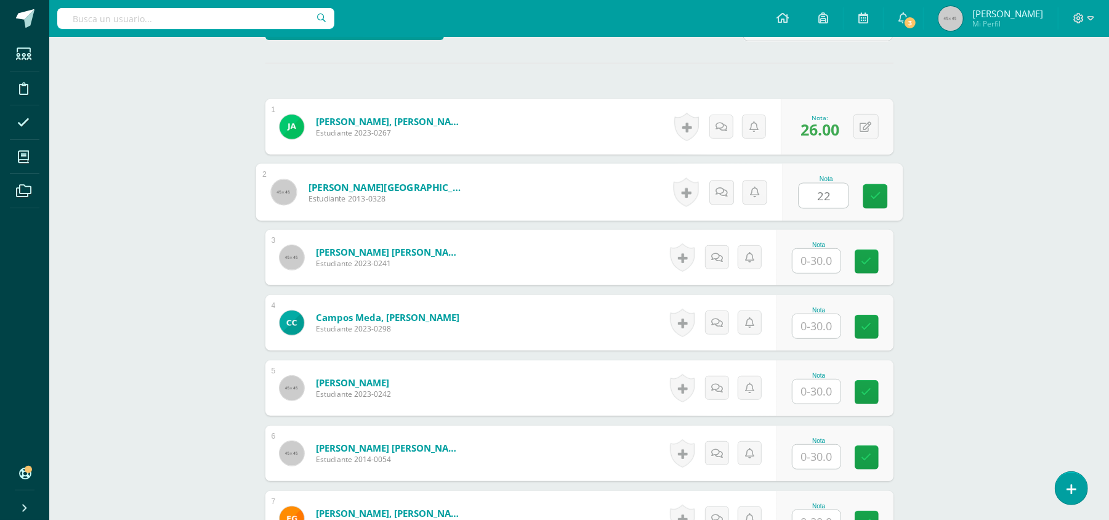
type input "22"
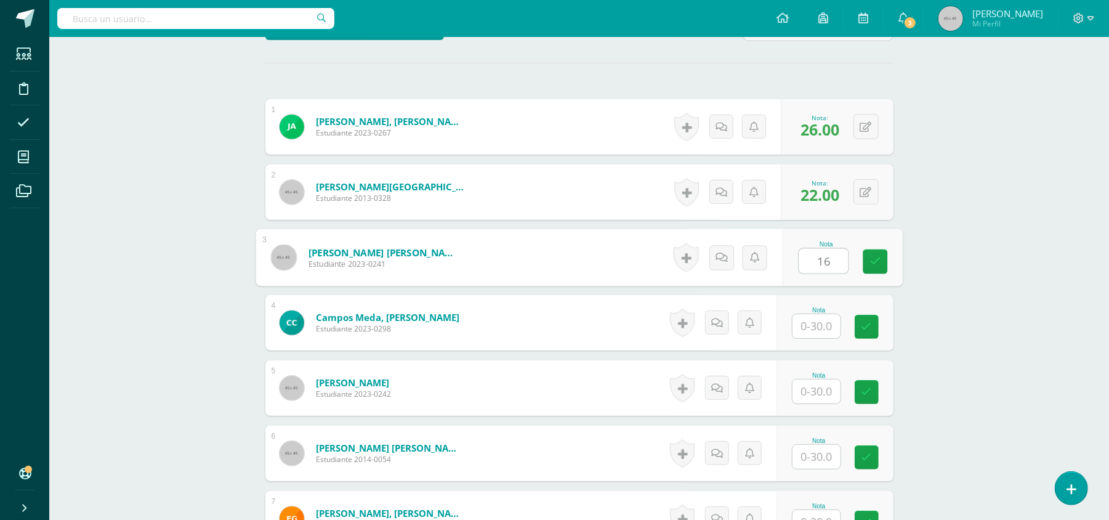
type input "16"
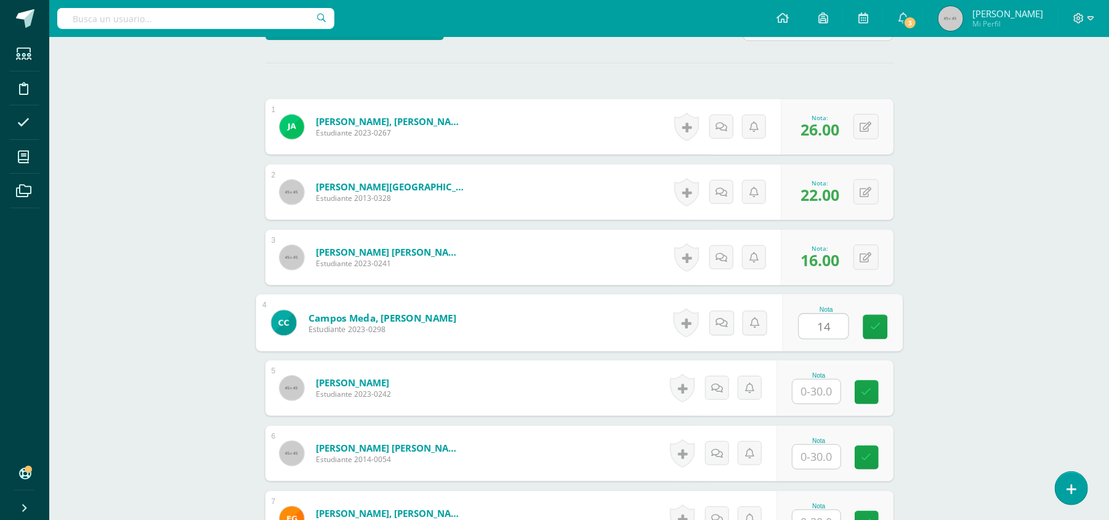
type input "14"
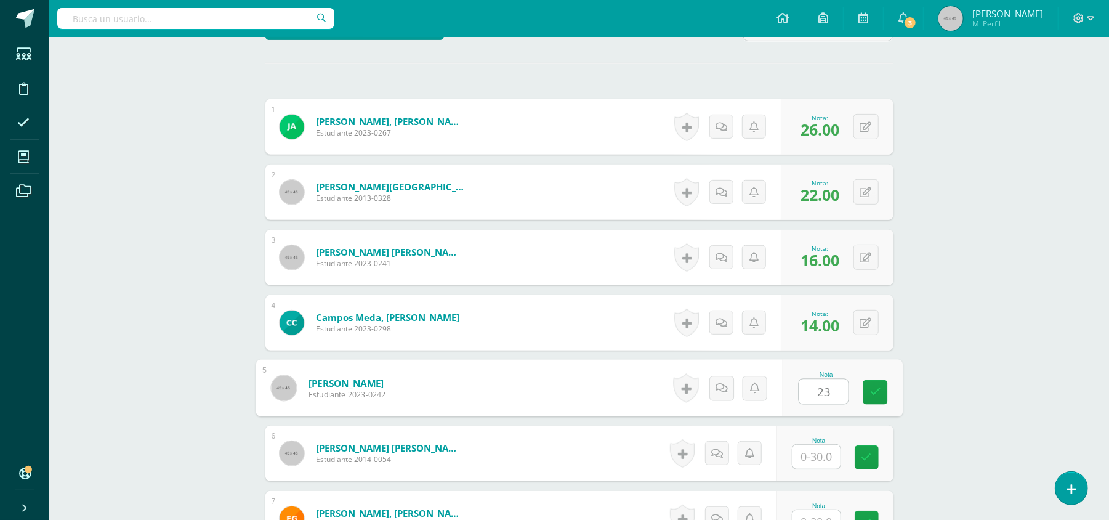
type input "23"
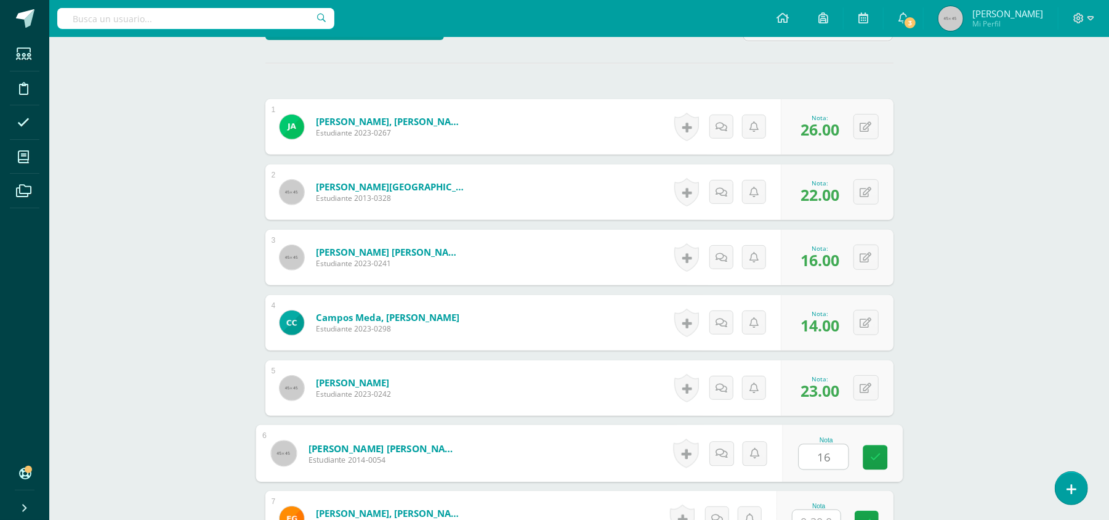
type input "16"
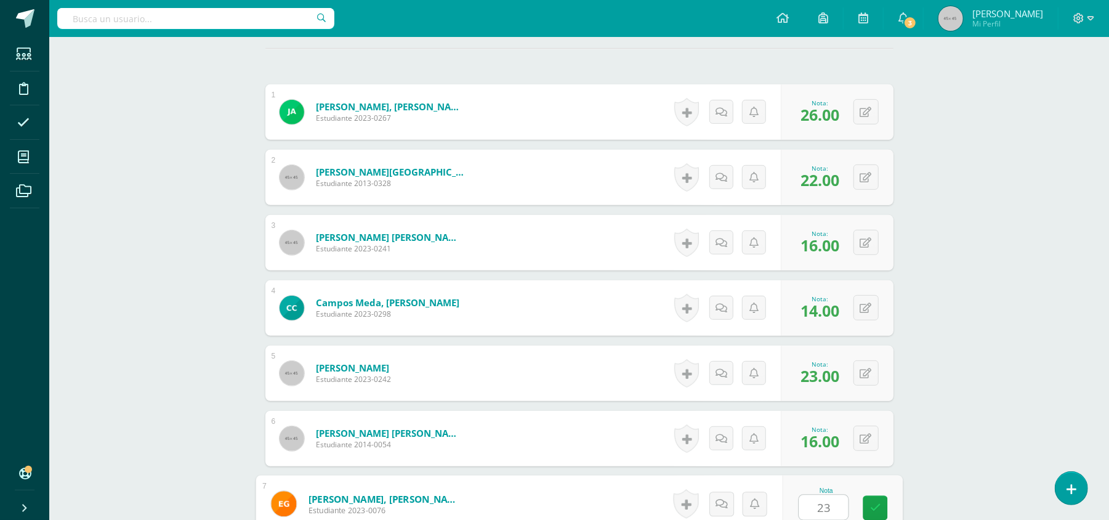
type input "23"
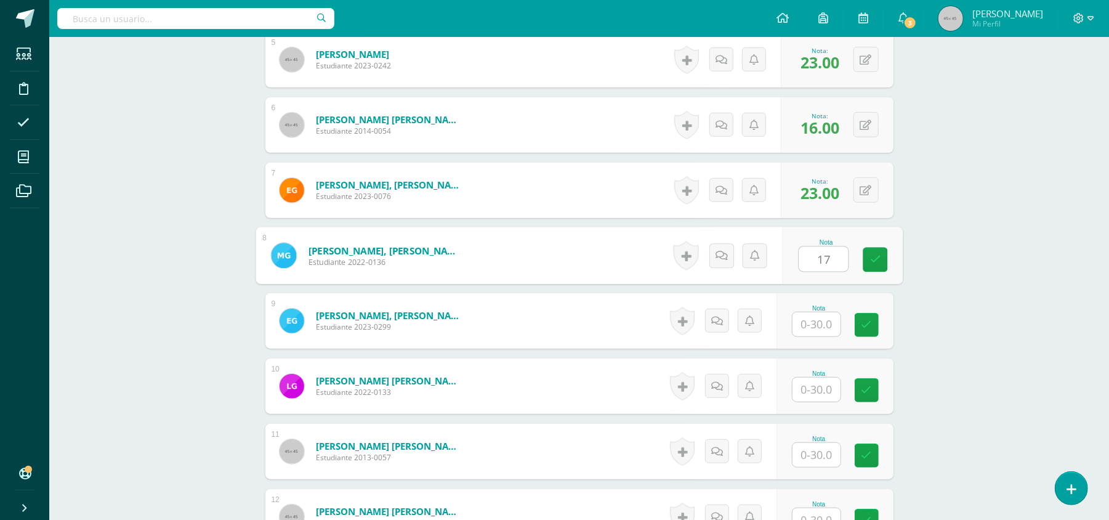
type input "17"
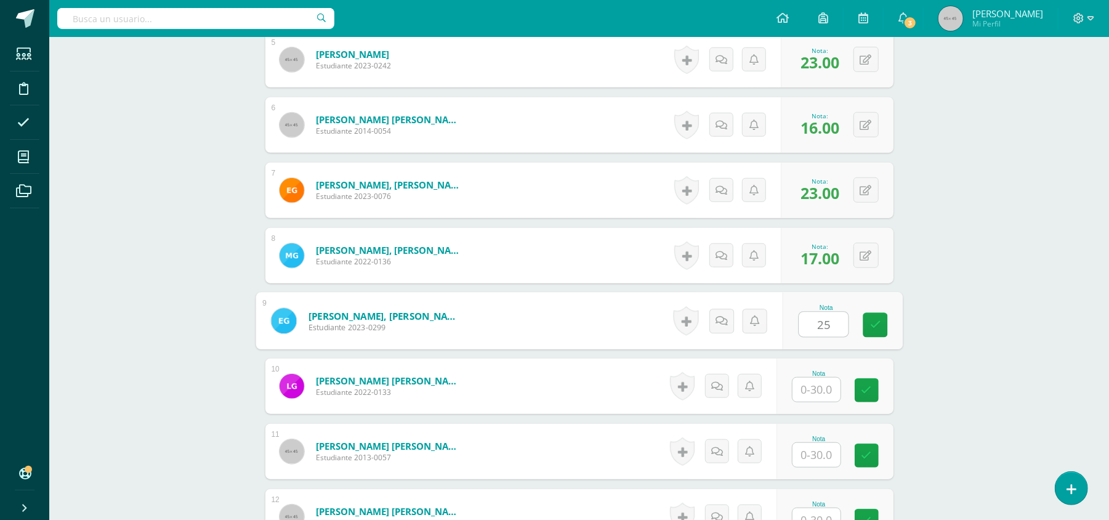
type input "25"
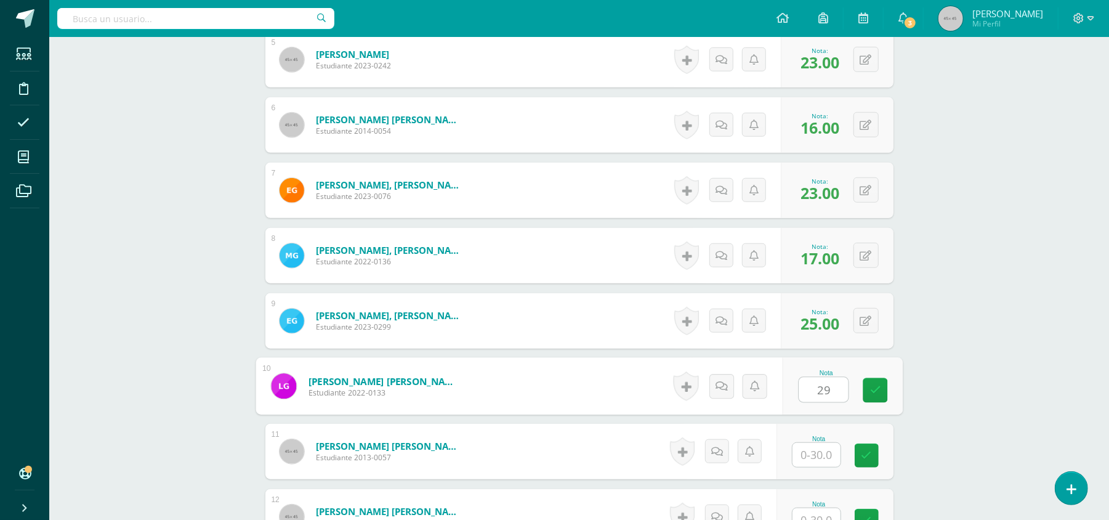
type input "29"
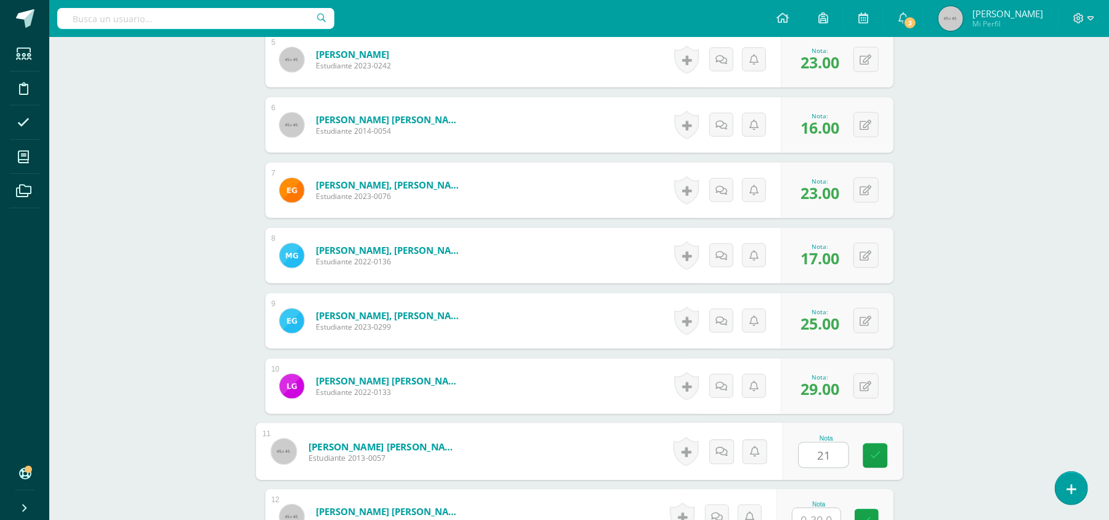
type input "21"
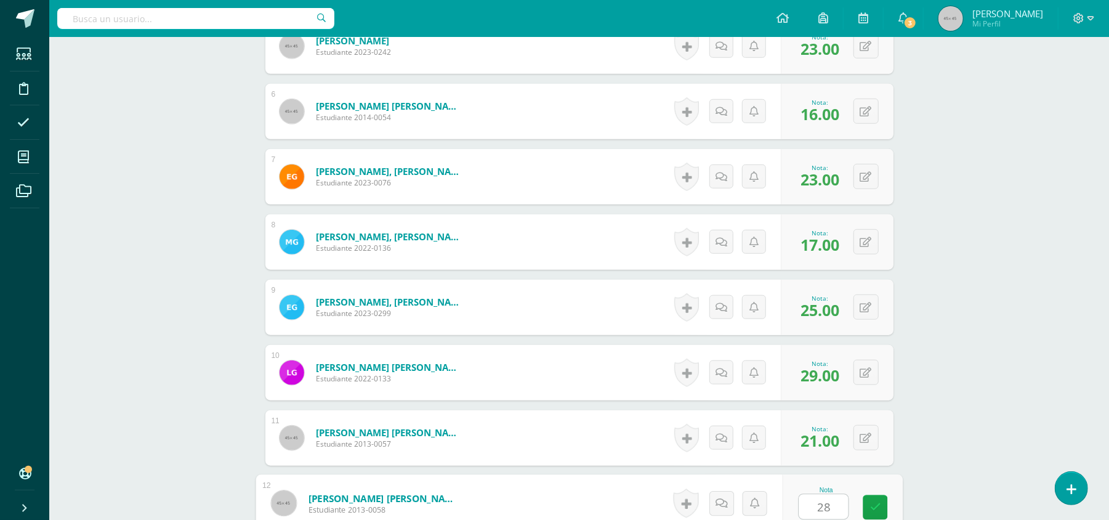
type input "28"
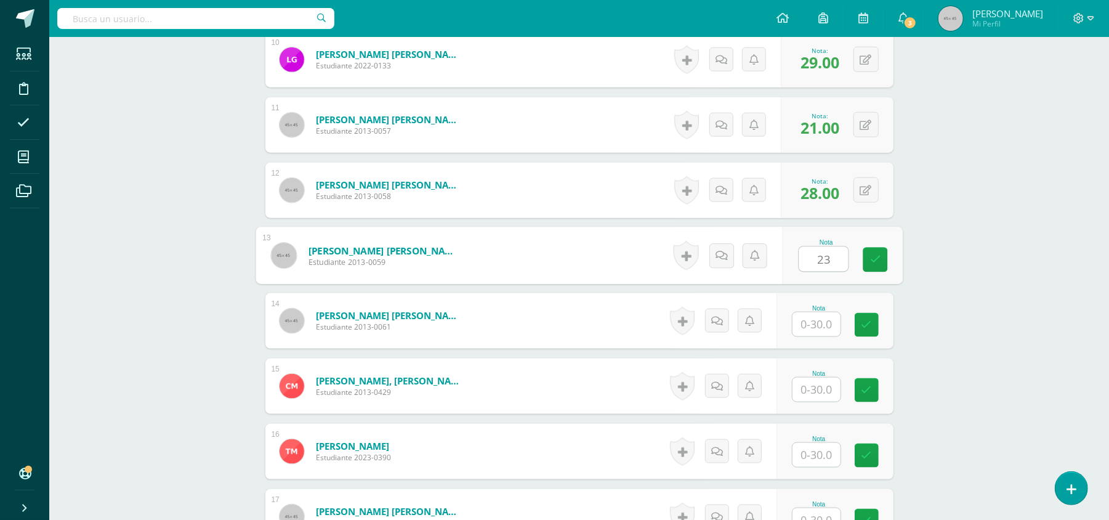
type input "23"
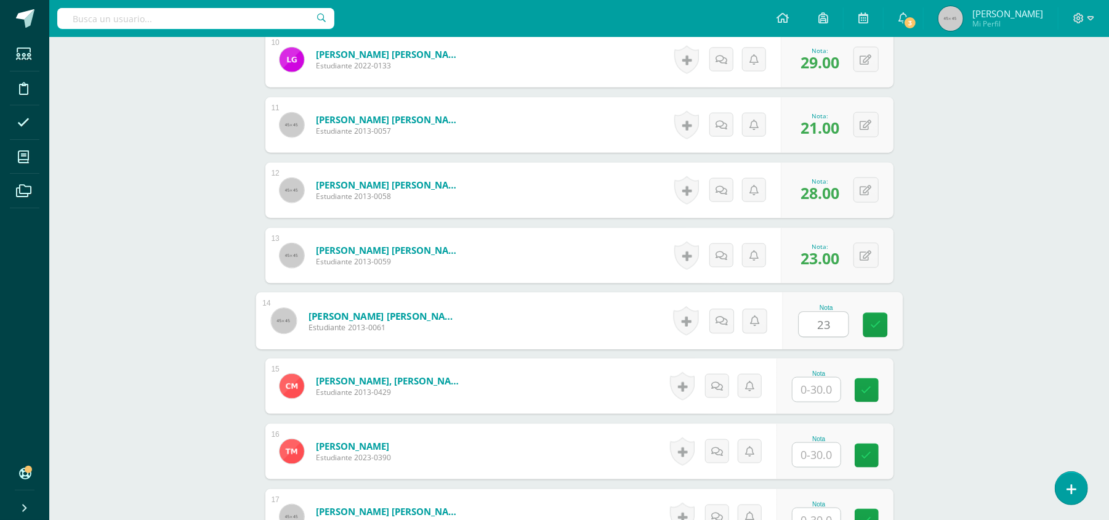
type input "23"
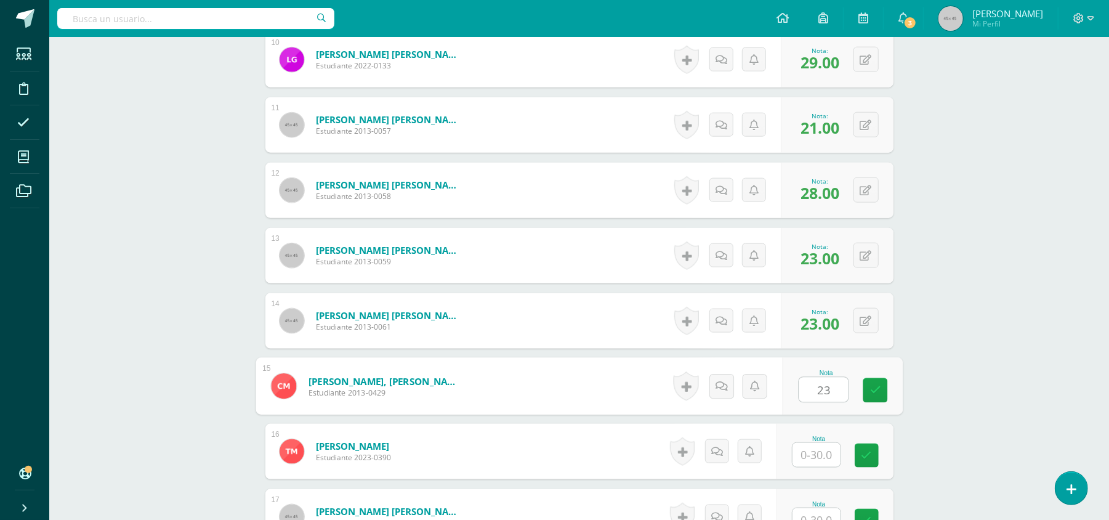
type input "23"
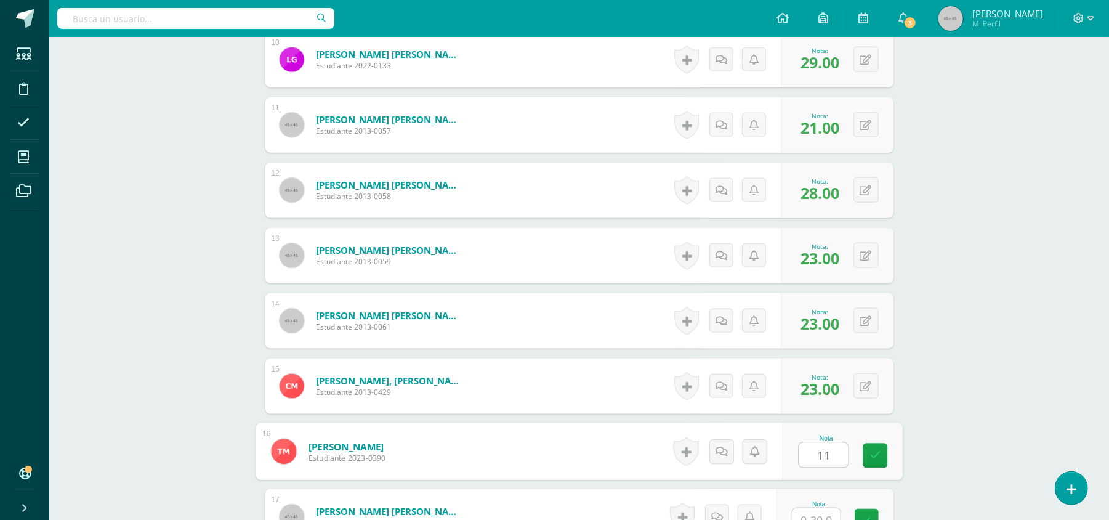
type input "11"
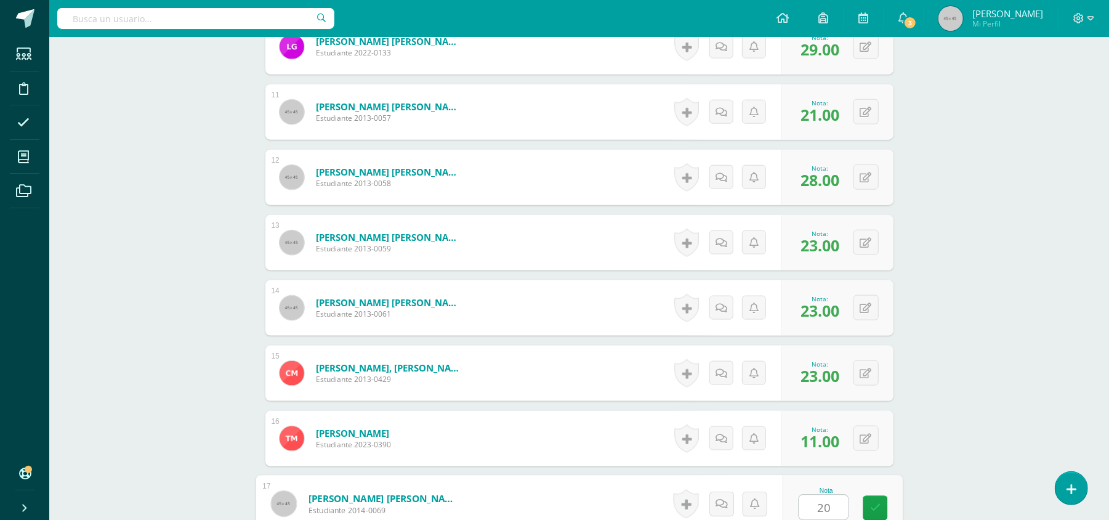
type input "20"
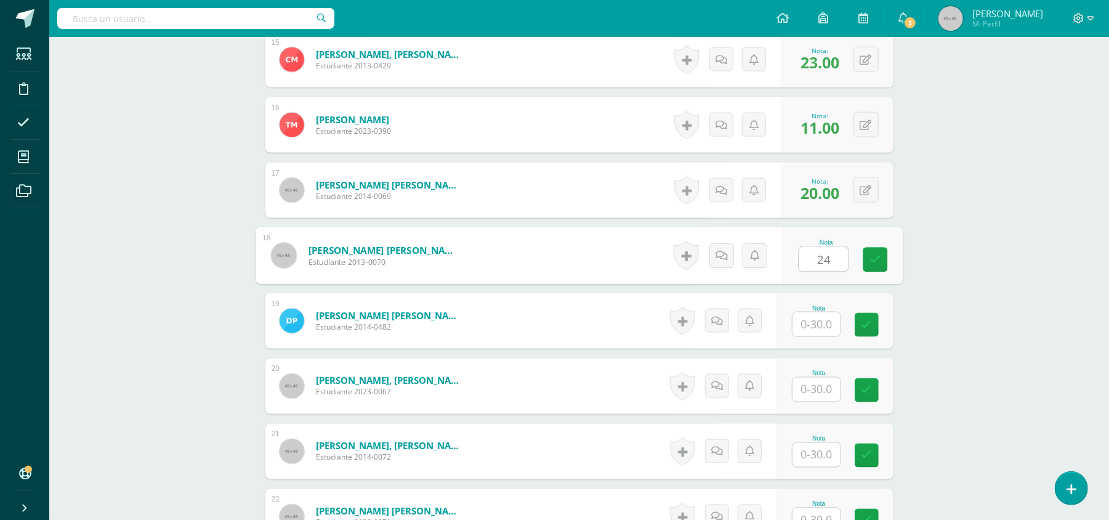
type input "24"
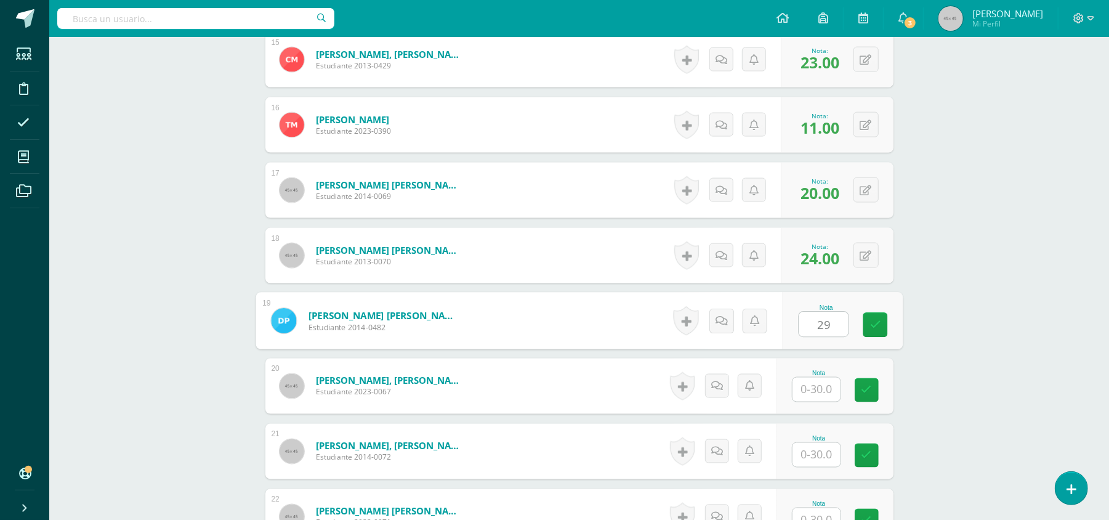
type input "29"
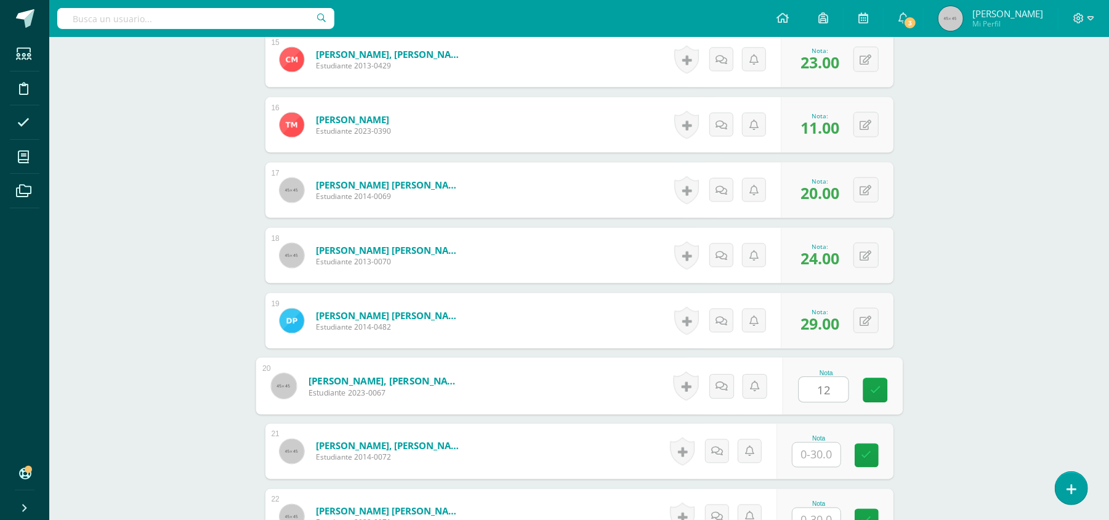
type input "12"
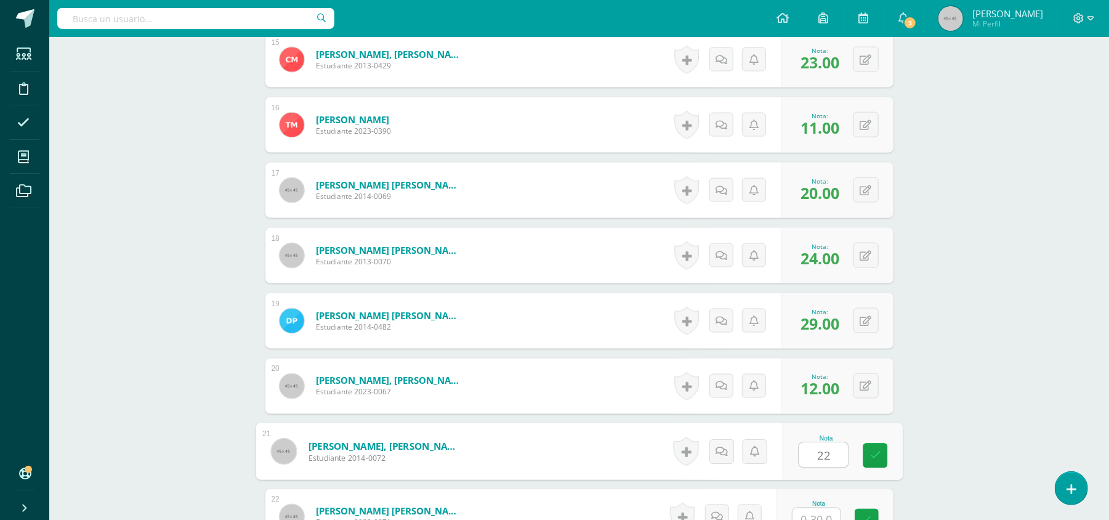
type input "22"
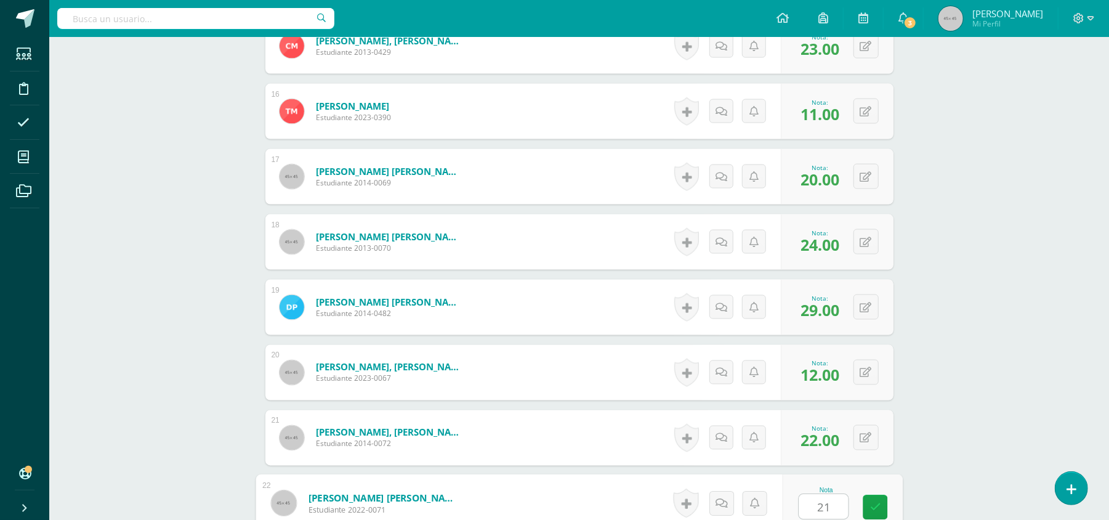
type input "21"
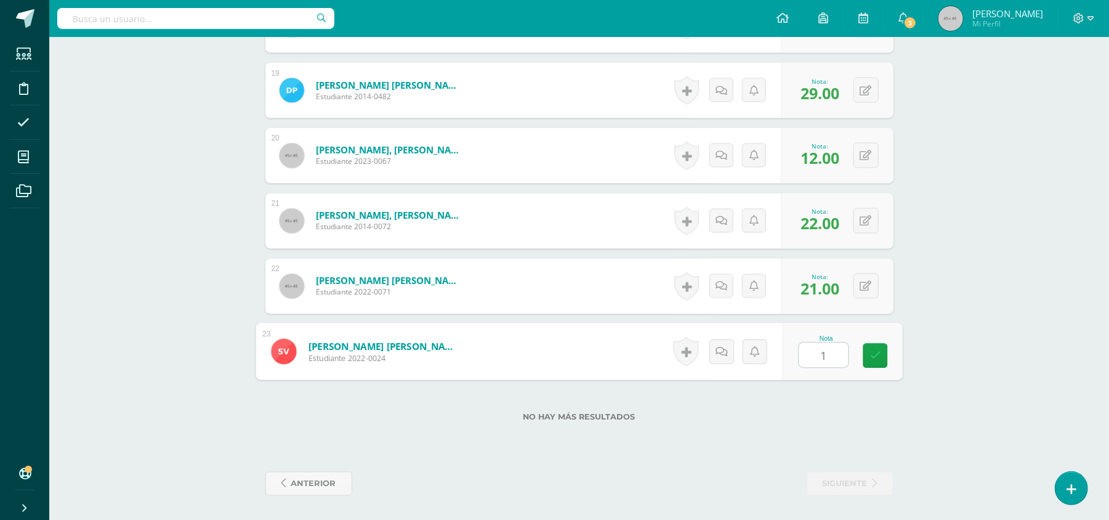
type input "18"
